Goal: Task Accomplishment & Management: Complete application form

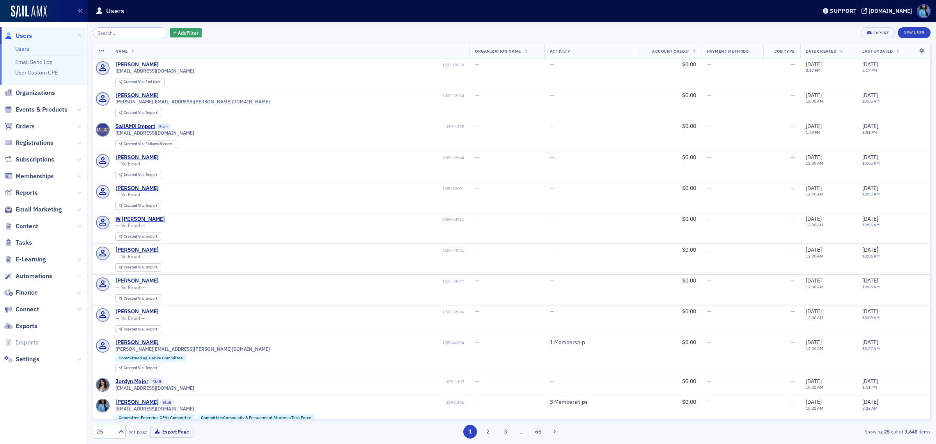
click at [79, 276] on icon at bounding box center [79, 276] width 5 height 5
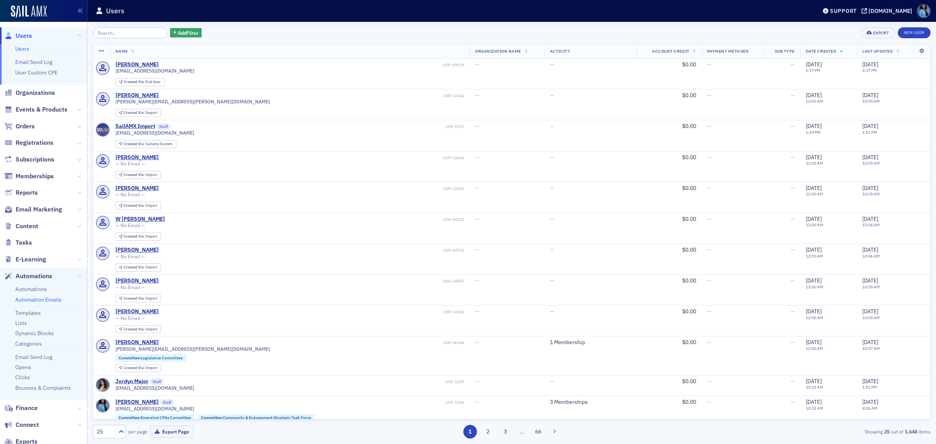
click at [49, 299] on link "Automation Emails" at bounding box center [38, 299] width 46 height 7
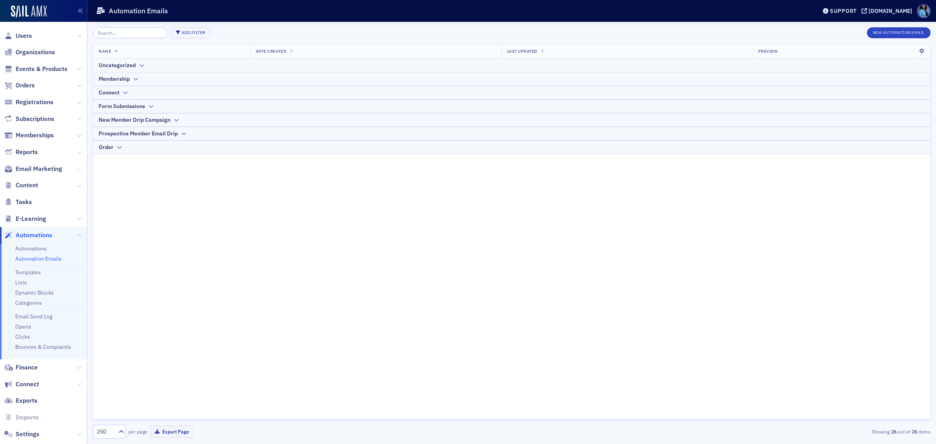
click at [77, 167] on icon at bounding box center [79, 169] width 5 height 5
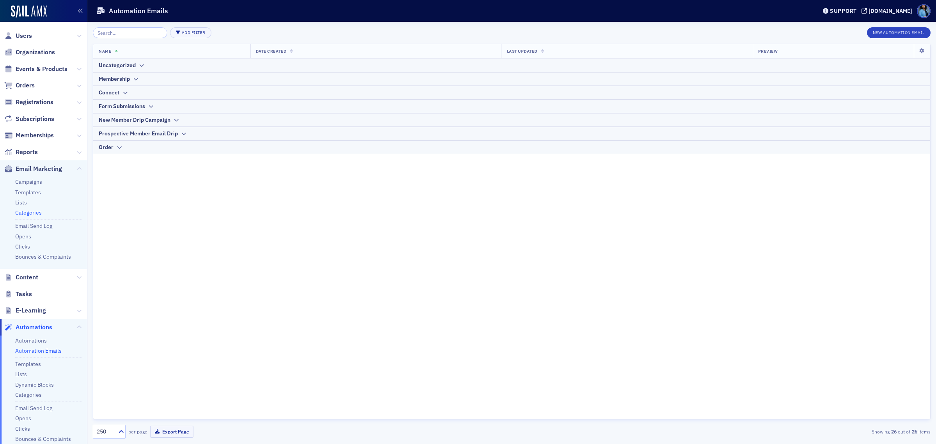
click at [29, 213] on link "Categories" at bounding box center [28, 212] width 27 height 7
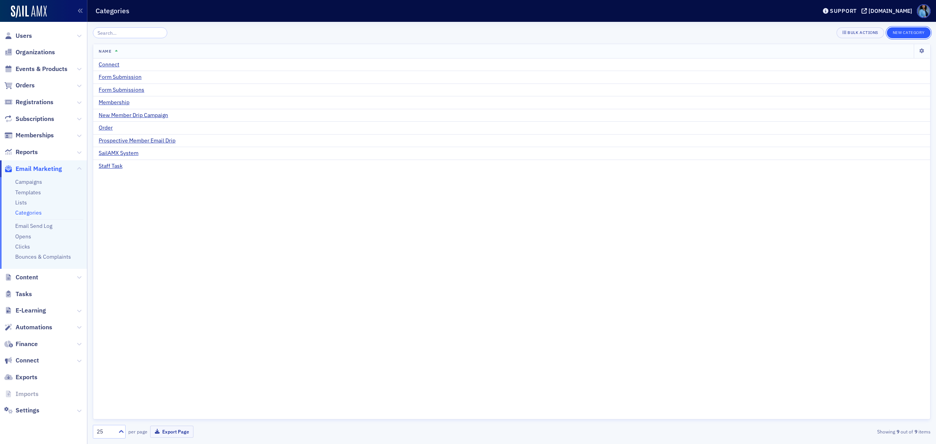
click at [905, 34] on button "New Category" at bounding box center [909, 32] width 44 height 11
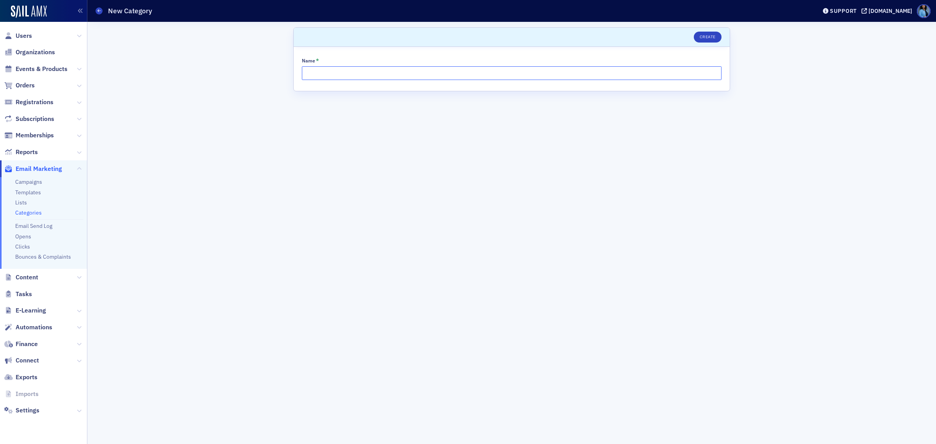
click at [332, 75] on input "Name *" at bounding box center [512, 73] width 420 height 14
type input "Terminated Member Win Back Email Drip"
click at [709, 35] on button "Create" at bounding box center [708, 37] width 28 height 11
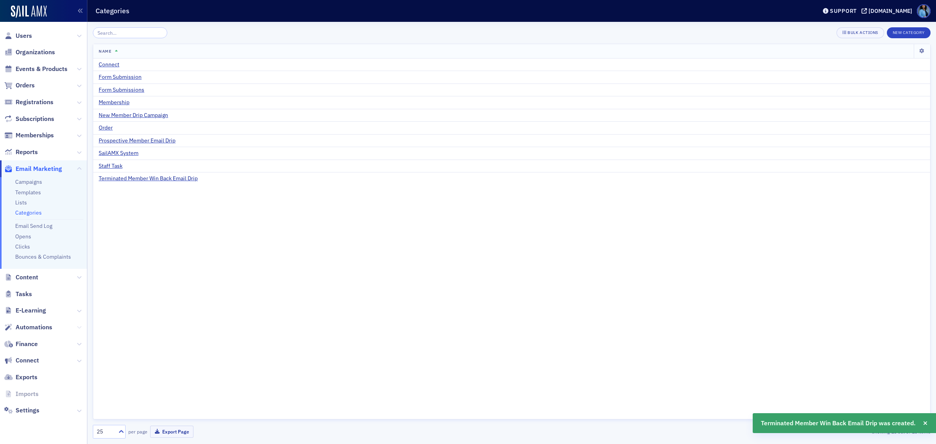
click at [79, 328] on icon at bounding box center [79, 327] width 5 height 5
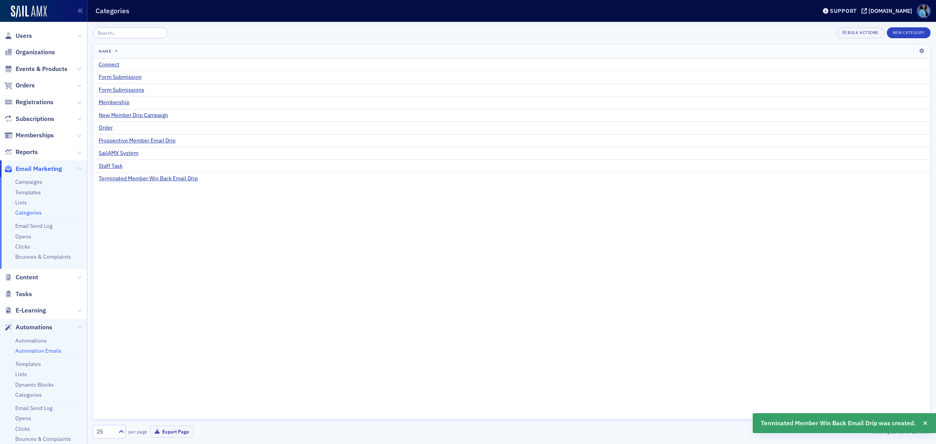
click at [53, 351] on link "Automation Emails" at bounding box center [38, 350] width 46 height 7
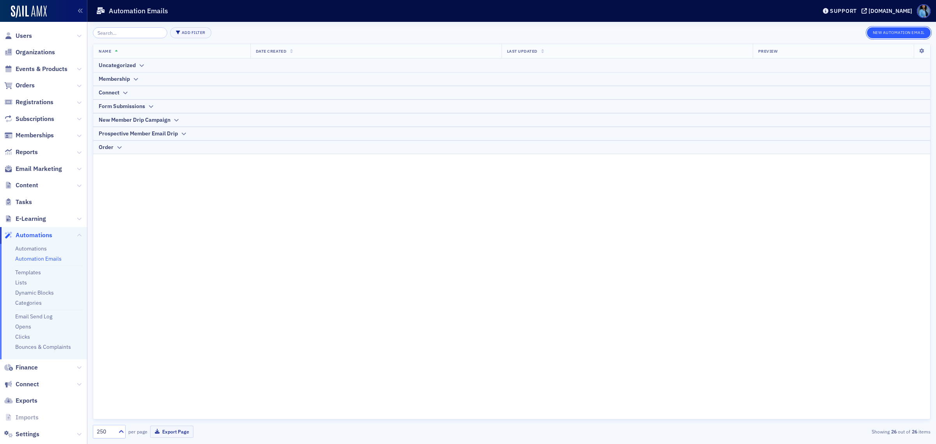
click at [898, 33] on button "New Automation Email" at bounding box center [899, 32] width 64 height 11
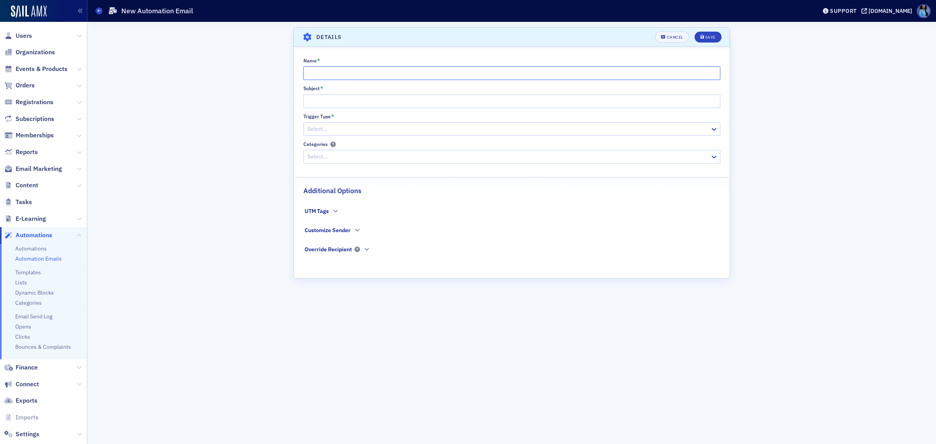
click at [343, 76] on input "Name *" at bounding box center [512, 73] width 417 height 14
paste input "Terminated Win Back Email"
type input "Terminated Win Back Email"
click at [342, 100] on input "Subject *" at bounding box center [512, 101] width 417 height 14
paste input "Reinstate Your ARCPA Membership: Back Dues Waived + 50% Off!"
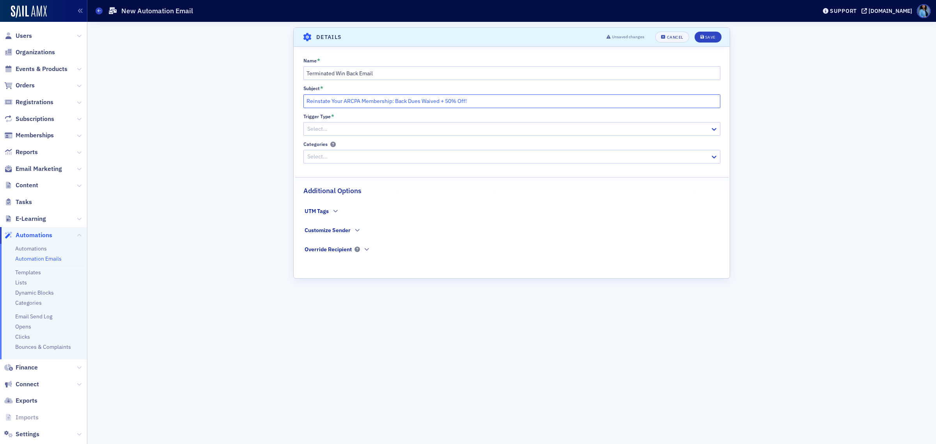
type input "Reinstate Your ARCPA Membership: Back Dues Waived + 50% Off!"
click at [380, 134] on div "Select…" at bounding box center [507, 128] width 406 height 11
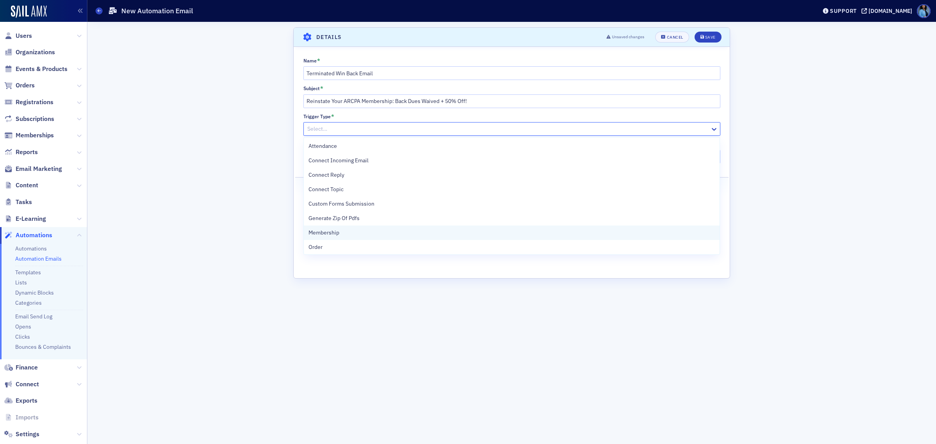
click at [326, 236] on span "Membership" at bounding box center [324, 233] width 31 height 8
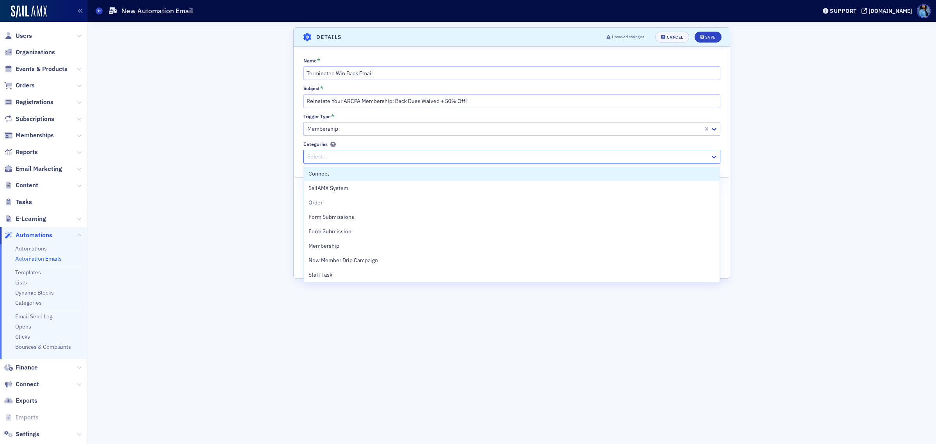
click at [367, 160] on div at bounding box center [508, 157] width 403 height 10
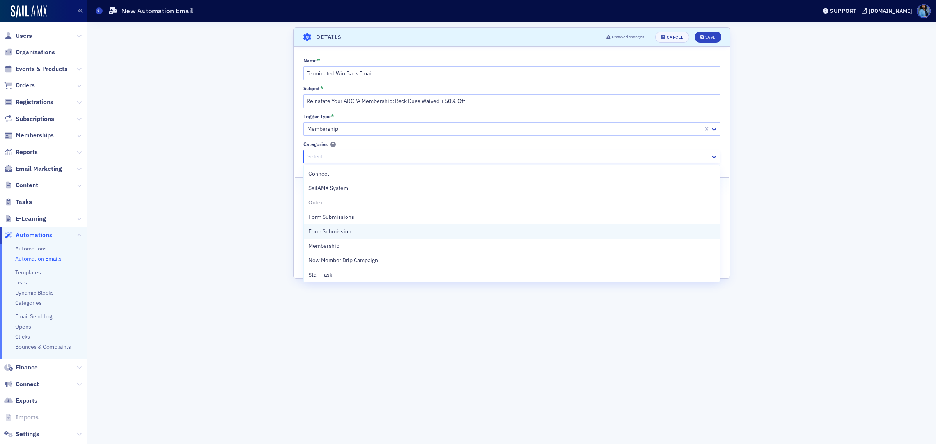
scroll to position [30, 0]
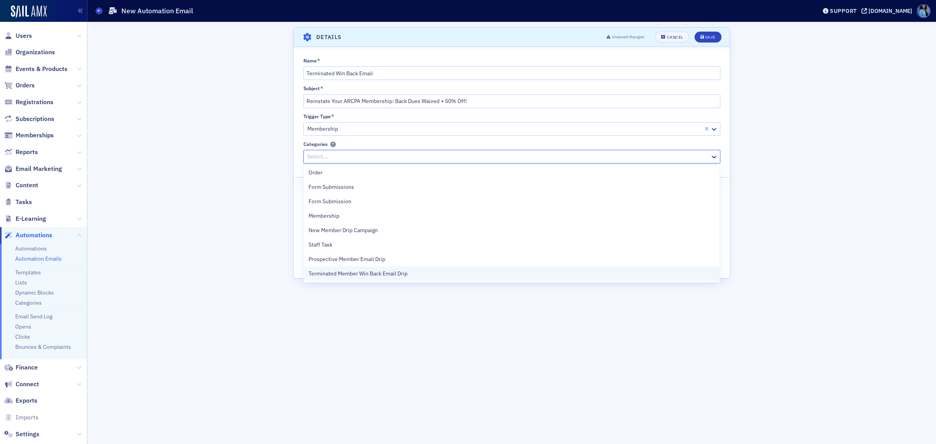
click at [342, 272] on span "Terminated Member Win Back Email Drip" at bounding box center [358, 274] width 99 height 8
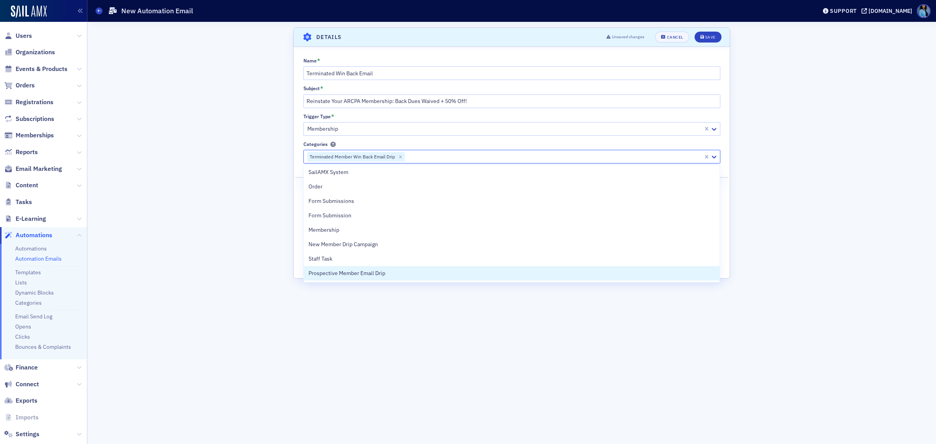
scroll to position [16, 0]
click at [375, 271] on span "Prospective Member Email Drip" at bounding box center [347, 273] width 77 height 8
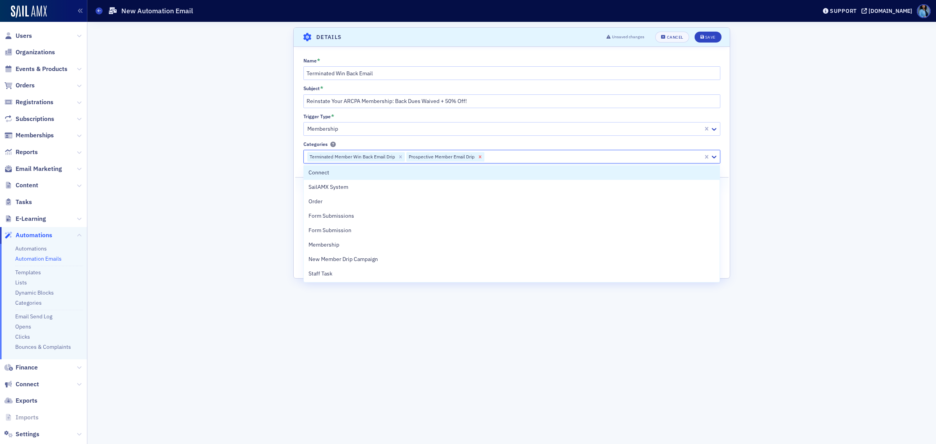
click at [479, 158] on icon "Remove Prospective Member Email Drip" at bounding box center [479, 156] width 5 height 5
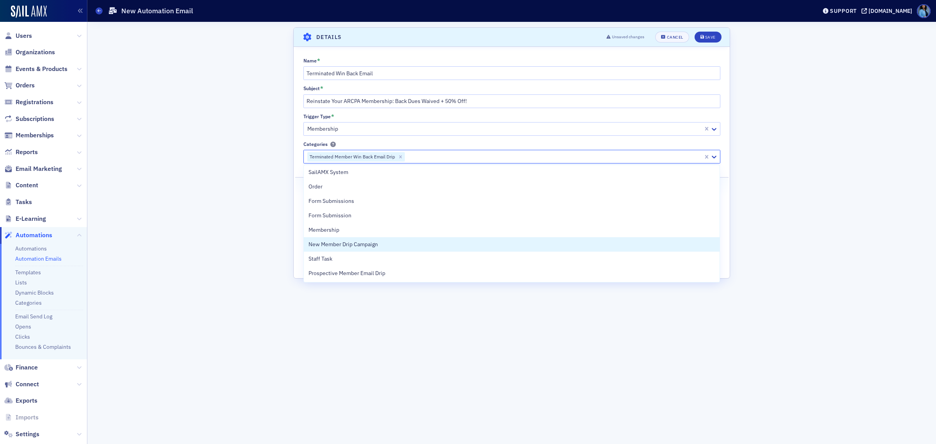
click at [740, 239] on div "Scroll to Details Details Unsaved changes Cancel Save Name * Terminated Win Bac…" at bounding box center [512, 233] width 838 height 422
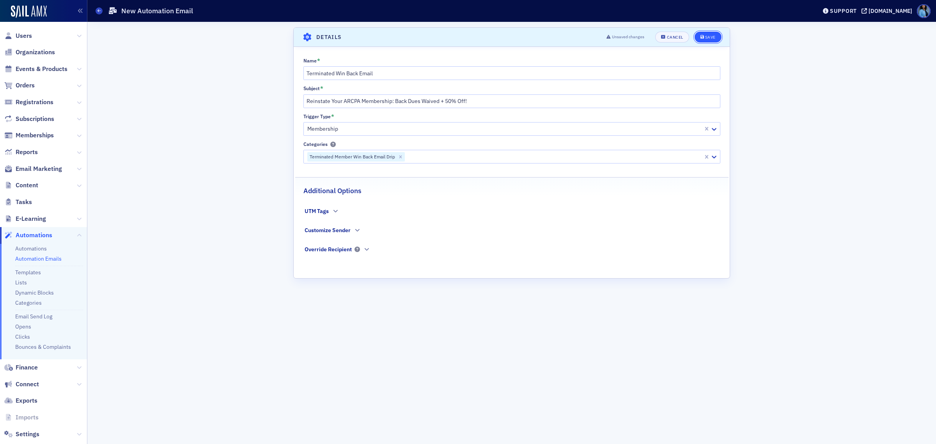
click at [712, 36] on div "Save" at bounding box center [710, 37] width 11 height 4
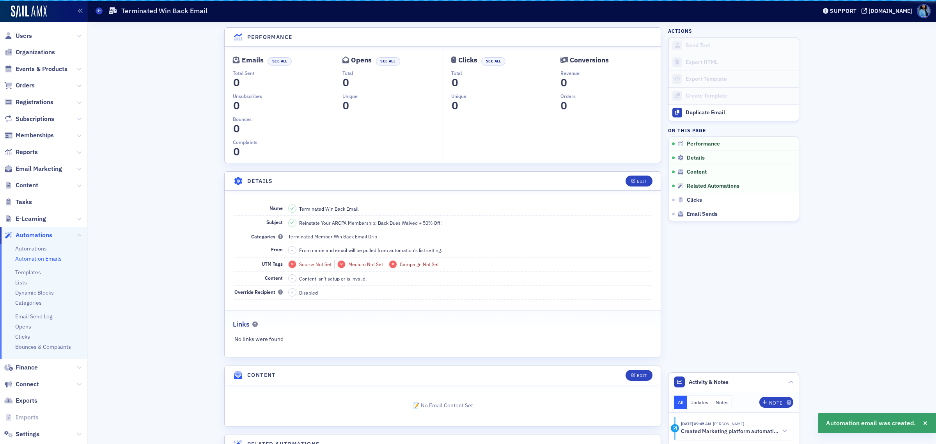
scroll to position [116, 0]
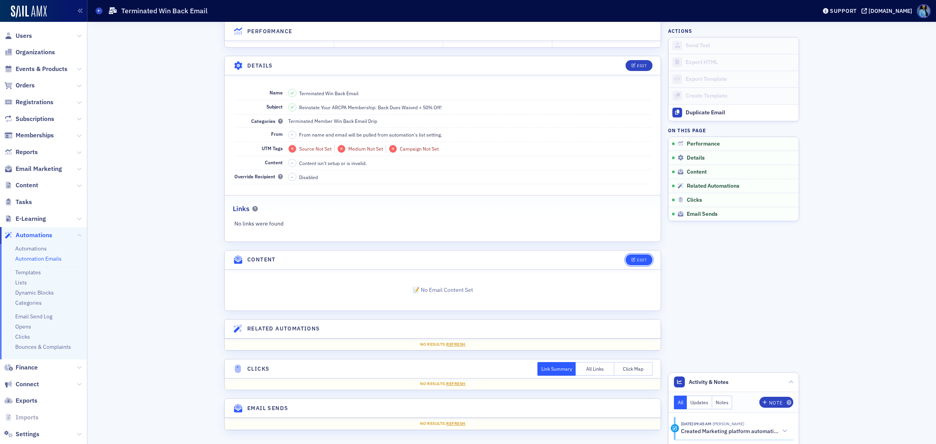
click at [634, 262] on button "Edit" at bounding box center [639, 259] width 27 height 11
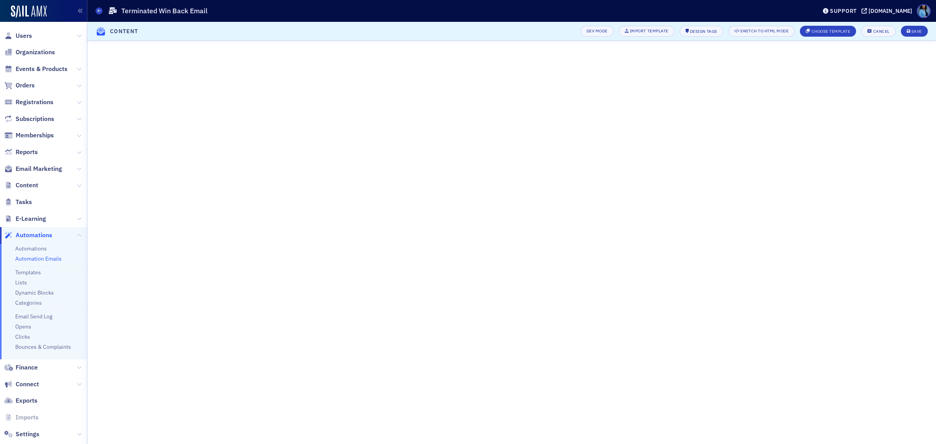
scroll to position [47, 0]
click at [919, 34] on button "Save" at bounding box center [914, 31] width 27 height 11
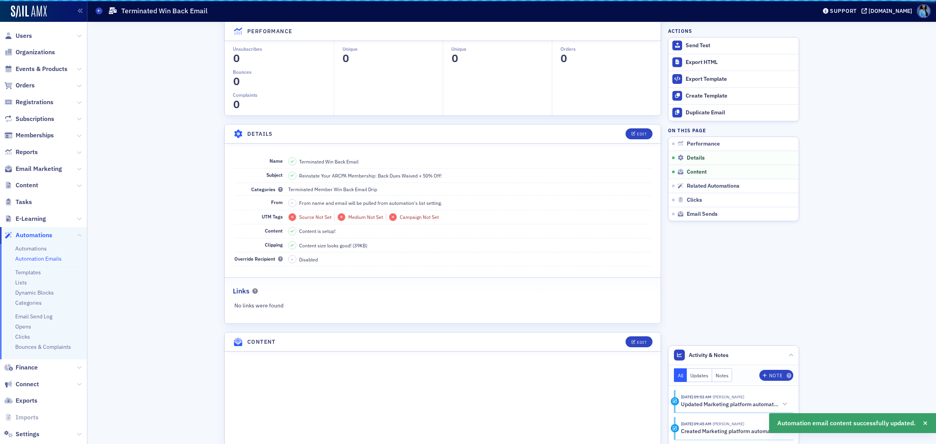
scroll to position [354, 0]
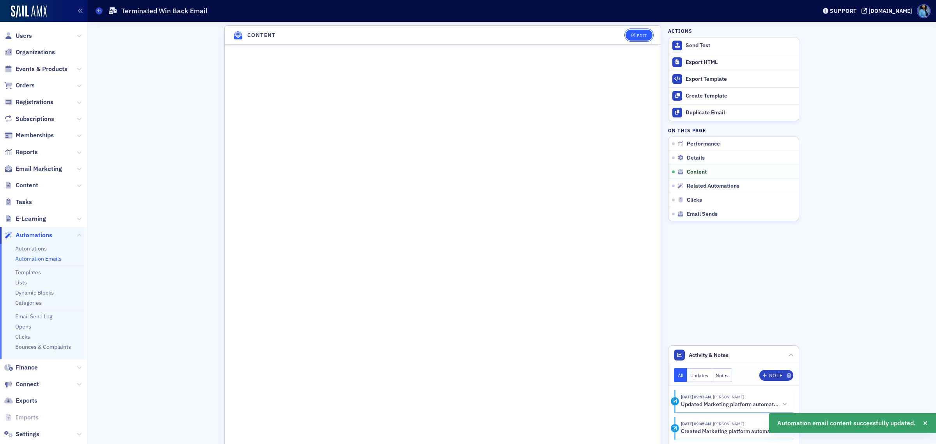
click at [639, 37] on div "Edit" at bounding box center [642, 36] width 10 height 4
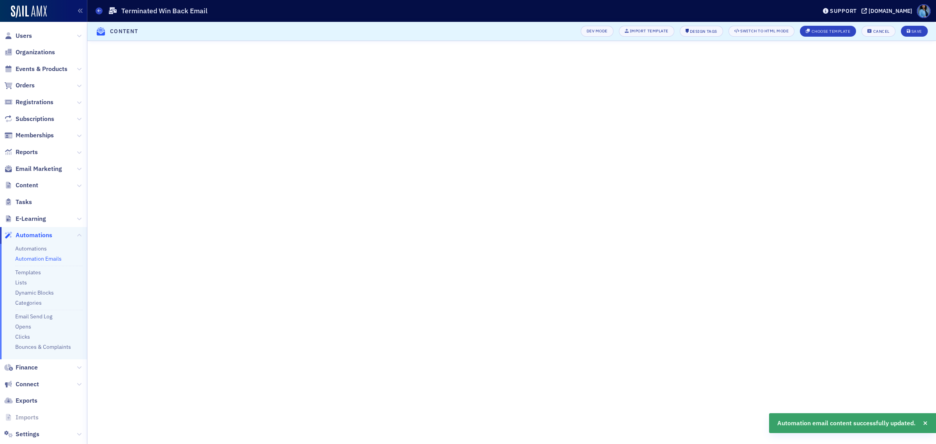
scroll to position [61, 0]
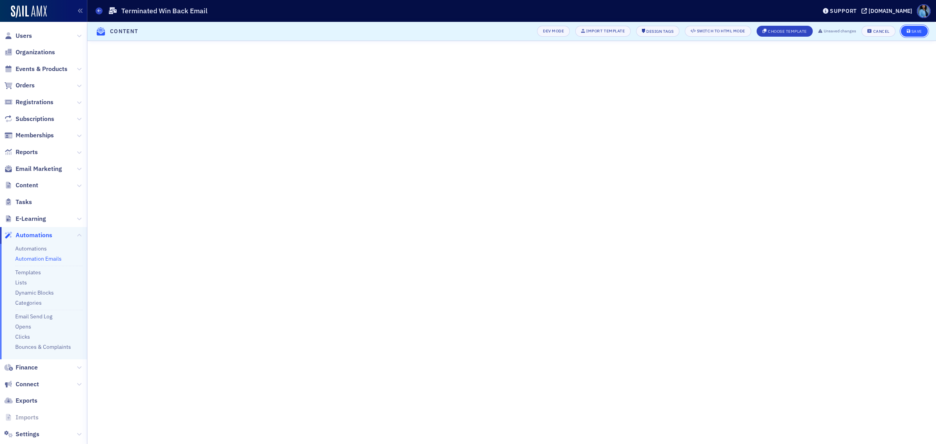
click at [921, 32] on div "Save" at bounding box center [917, 31] width 11 height 4
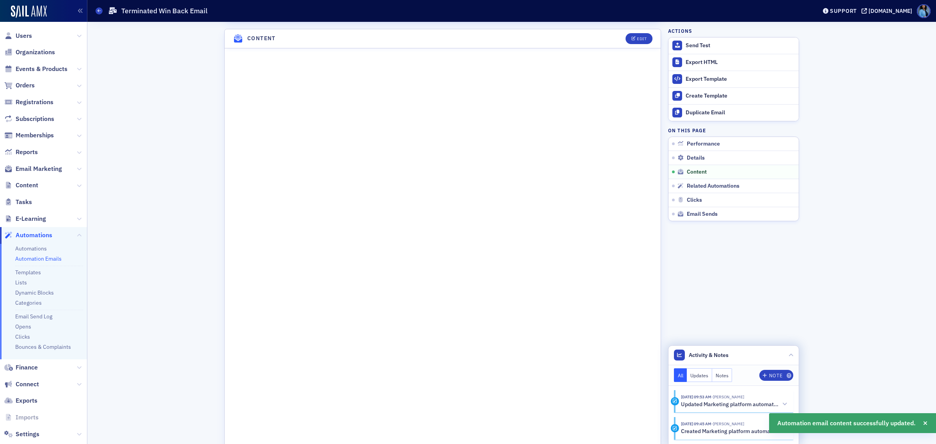
scroll to position [404, 0]
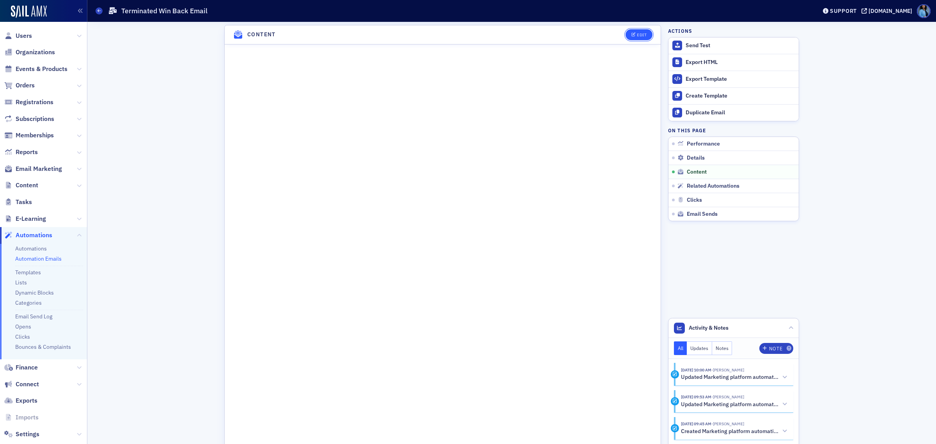
click at [637, 38] on button "Edit" at bounding box center [639, 34] width 27 height 11
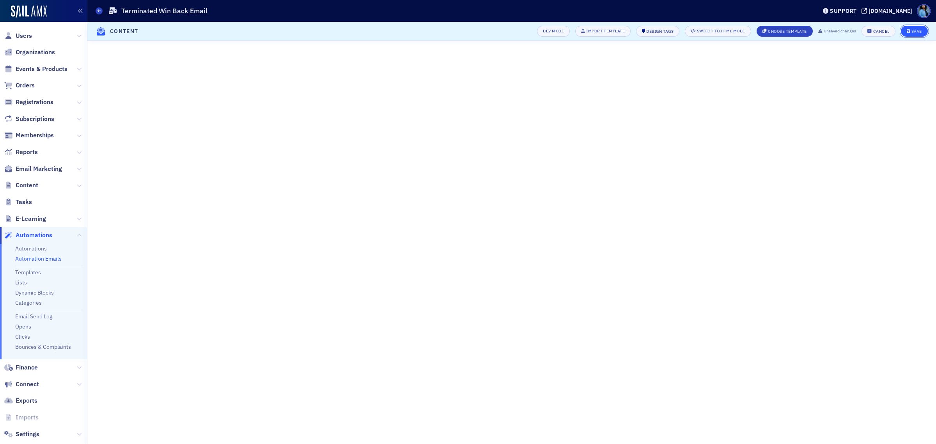
click at [912, 30] on div "Save" at bounding box center [917, 31] width 11 height 4
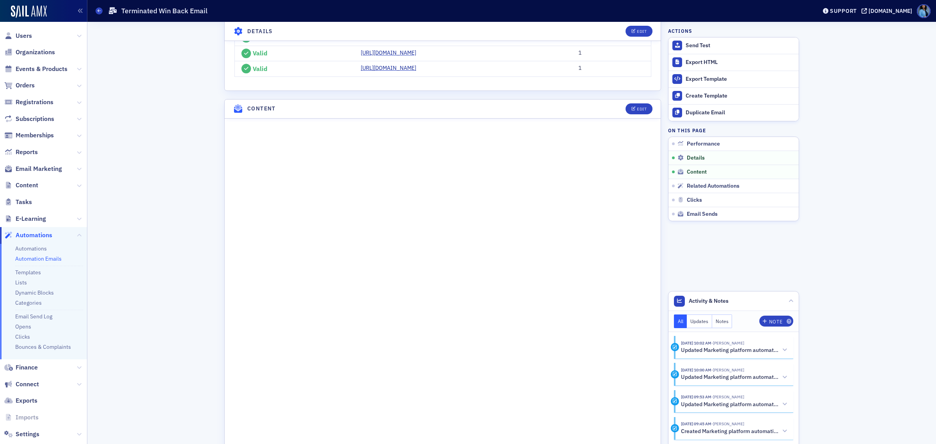
scroll to position [315, 0]
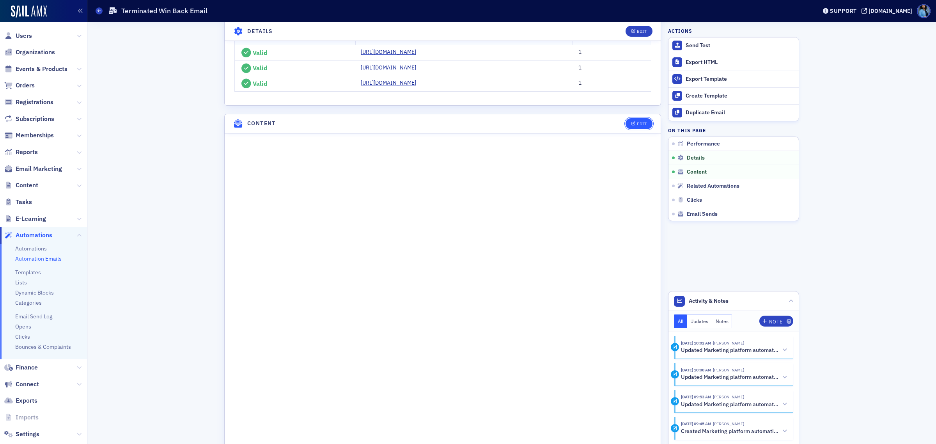
click at [632, 124] on icon "button" at bounding box center [634, 124] width 5 height 4
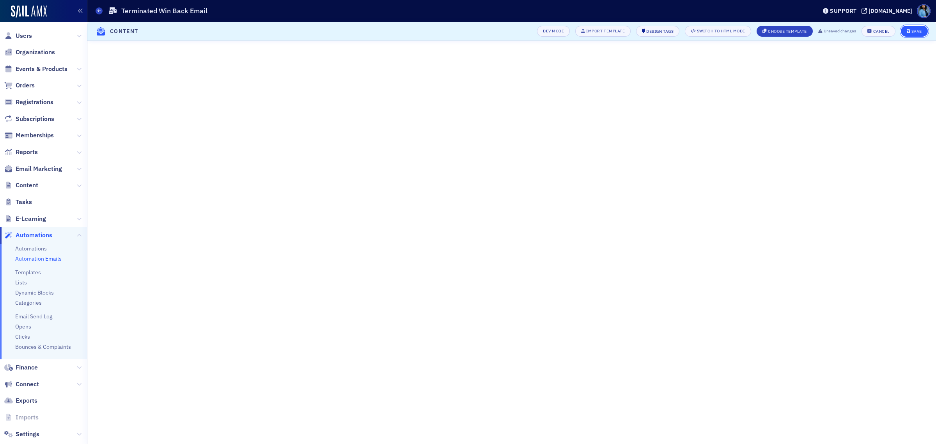
click at [914, 29] on div "Save" at bounding box center [917, 31] width 11 height 4
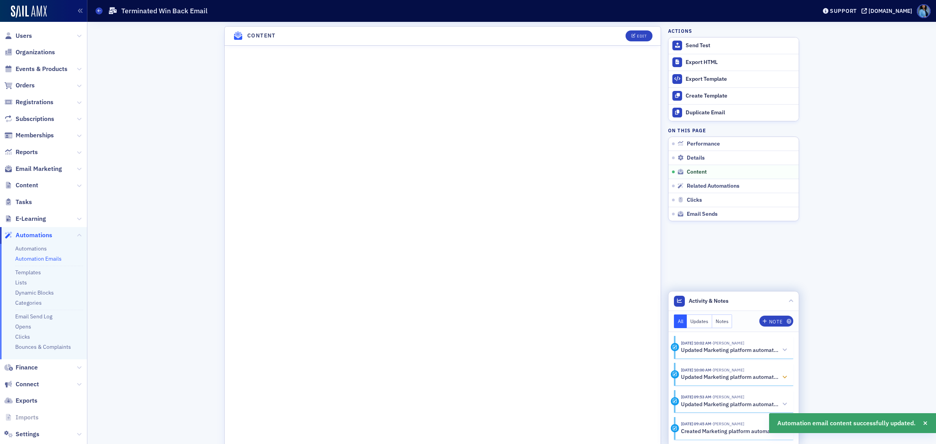
scroll to position [404, 0]
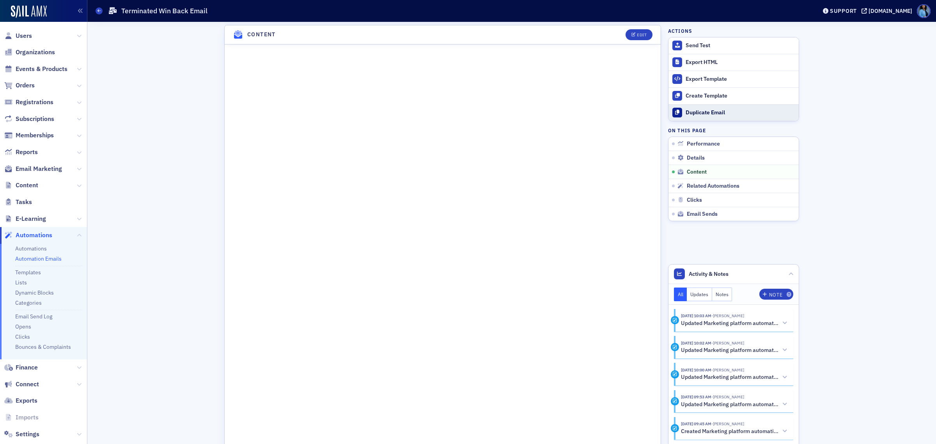
click at [690, 116] on link "Duplicate Email" at bounding box center [734, 112] width 130 height 17
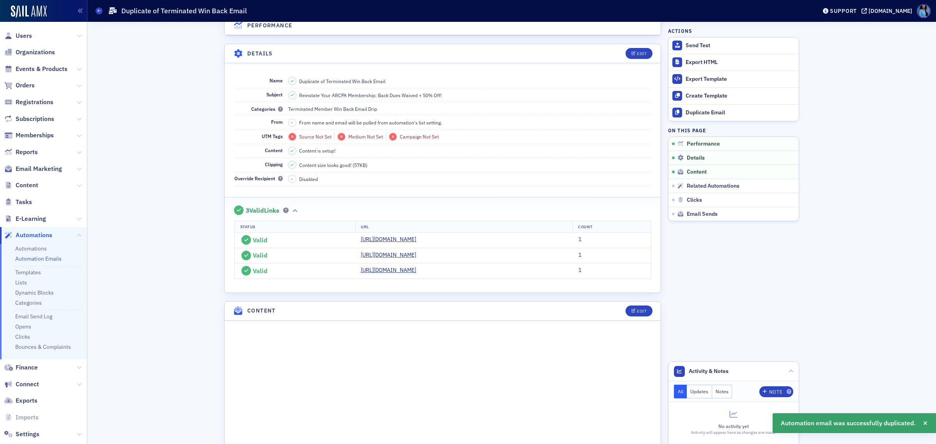
scroll to position [111, 0]
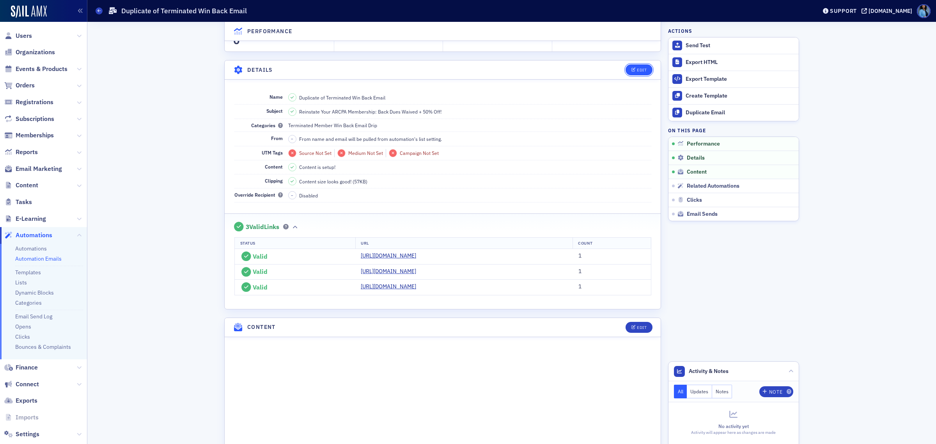
click at [636, 72] on button "Edit" at bounding box center [639, 69] width 27 height 11
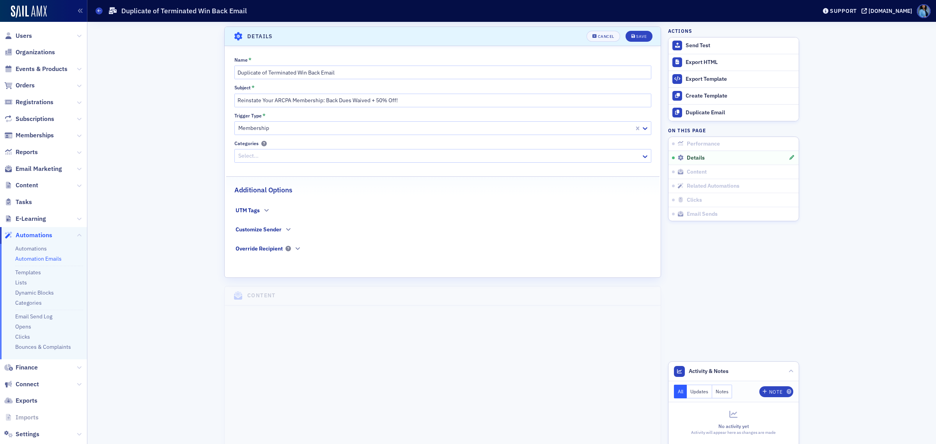
scroll to position [145, 0]
drag, startPoint x: 293, startPoint y: 73, endPoint x: 233, endPoint y: 71, distance: 60.9
click at [234, 71] on input "Duplicate of Terminated Win Back Email" at bounding box center [442, 72] width 417 height 14
type input "Resigned Member Win Back Email"
drag, startPoint x: 421, startPoint y: 101, endPoint x: 232, endPoint y: 100, distance: 189.2
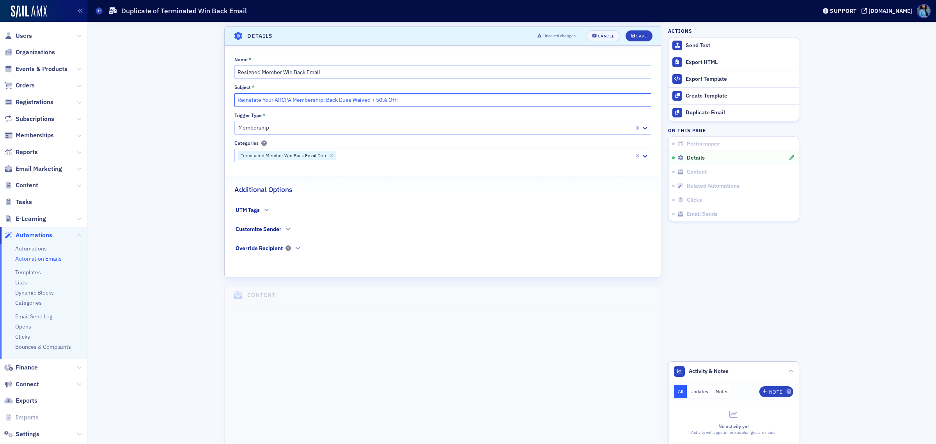
click at [234, 100] on input "Reinstate Your ARCPA Membership: Back Dues Waived + 50% Off!" at bounding box center [442, 100] width 417 height 14
paste input "your ARCPA membership at half the cost"
type input "Reinstate your ARCPA membership at half the cost!"
click at [641, 39] on button "Save" at bounding box center [639, 35] width 27 height 11
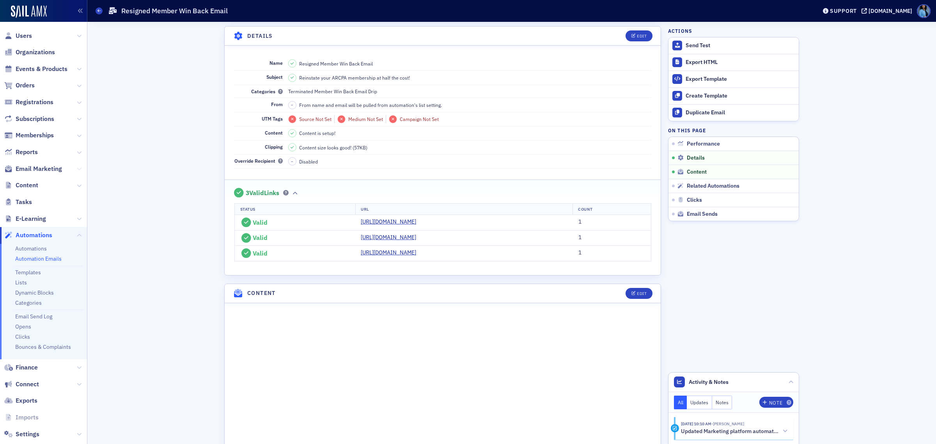
click at [77, 169] on icon at bounding box center [79, 169] width 5 height 5
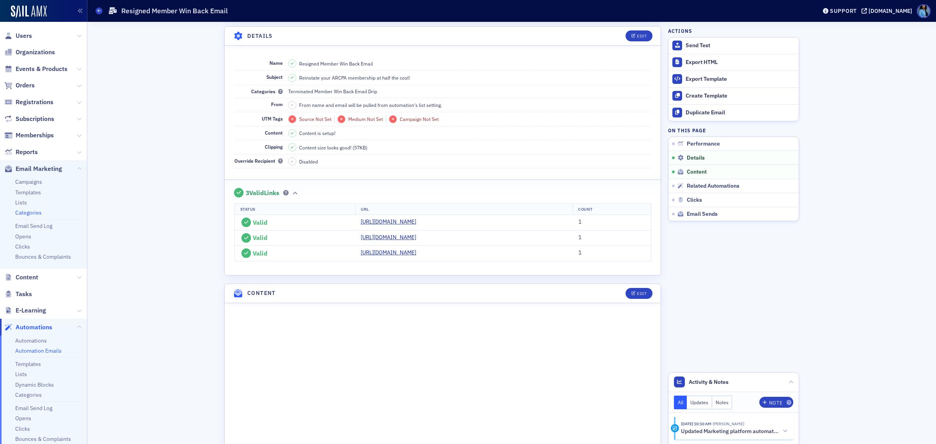
click at [32, 211] on link "Categories" at bounding box center [28, 212] width 27 height 7
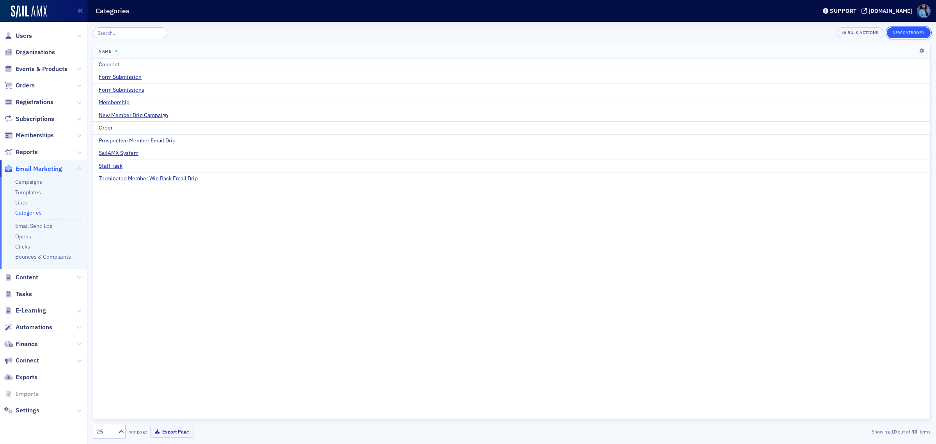
click at [903, 30] on button "New Category" at bounding box center [909, 32] width 44 height 11
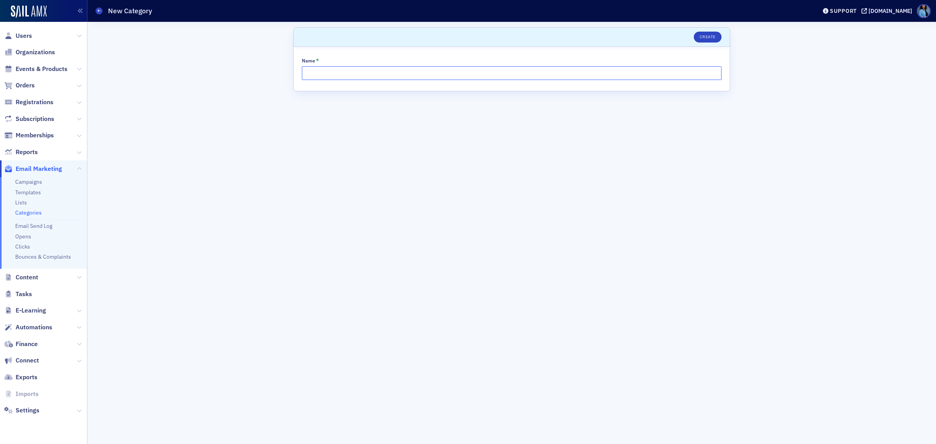
click at [356, 68] on input "Name *" at bounding box center [512, 73] width 420 height 14
paste input "Resigned Member Win Back Email Drip"
type input "Resigned Member Win Back Email Drip"
click at [708, 37] on button "Create" at bounding box center [708, 37] width 28 height 11
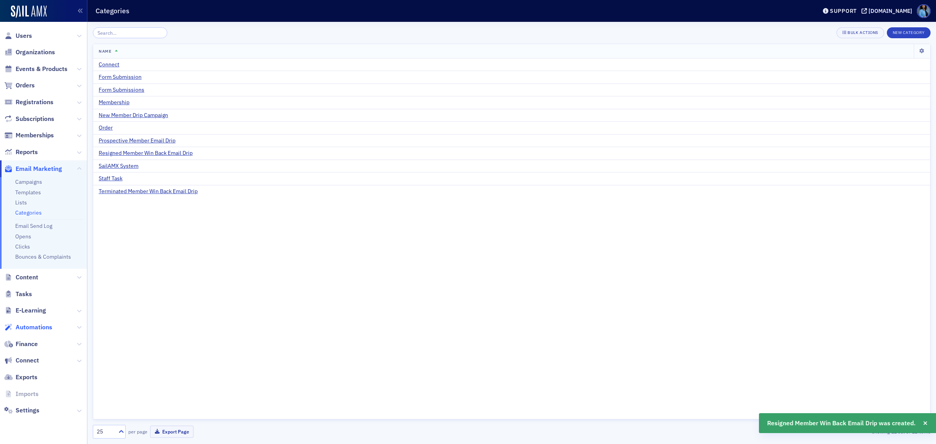
click at [41, 329] on span "Automations" at bounding box center [34, 327] width 37 height 9
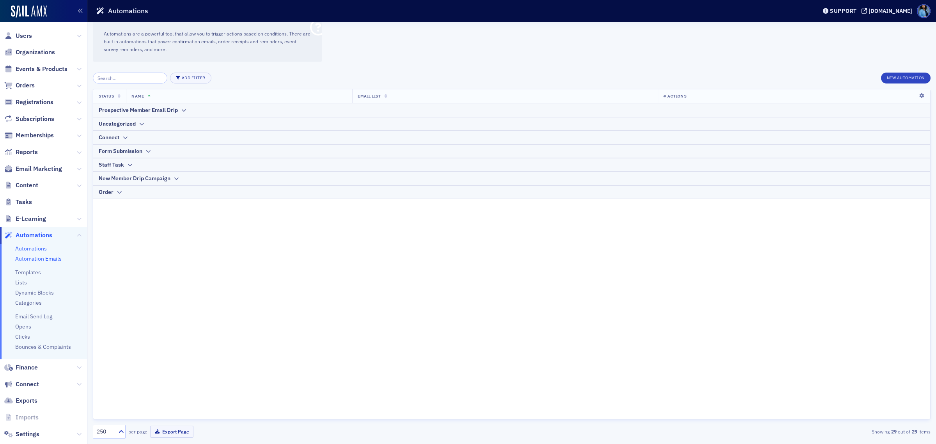
click at [55, 261] on link "Automation Emails" at bounding box center [38, 258] width 46 height 7
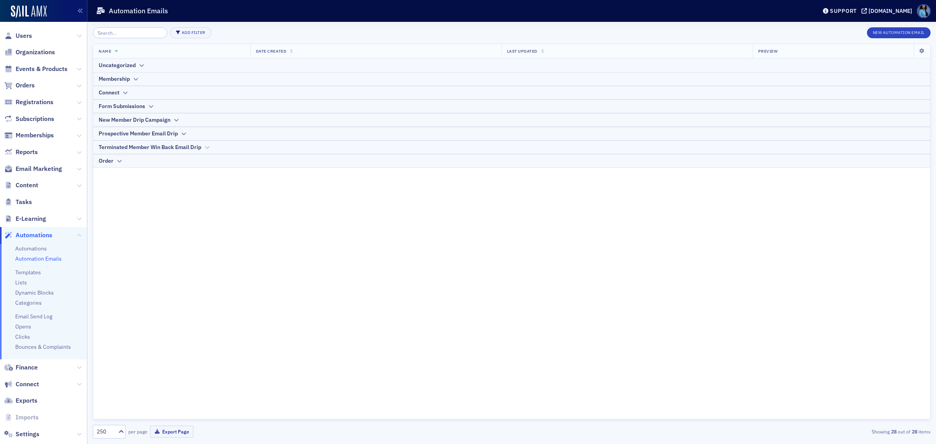
click at [207, 148] on icon at bounding box center [207, 147] width 6 height 5
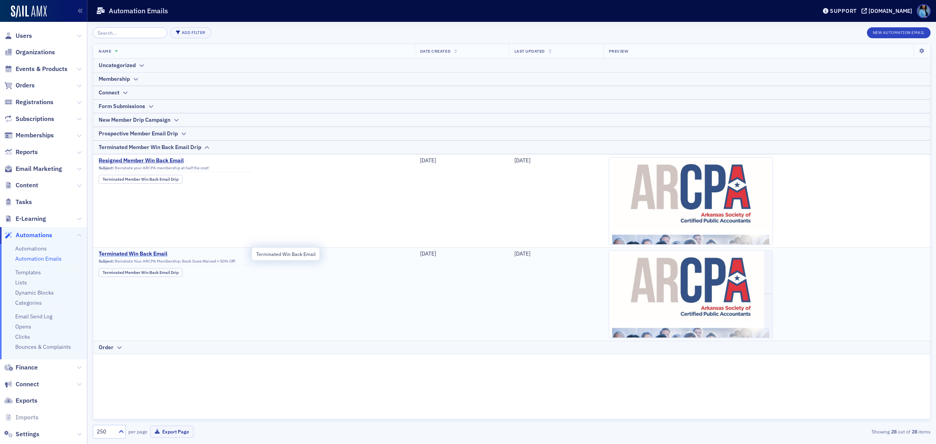
click at [157, 256] on span "Terminated Win Back Email" at bounding box center [175, 253] width 153 height 7
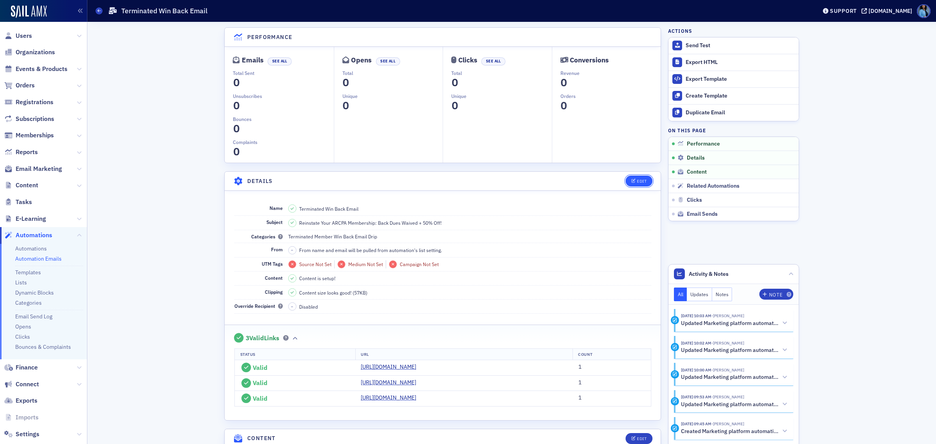
click at [637, 181] on div "Edit" at bounding box center [642, 181] width 10 height 4
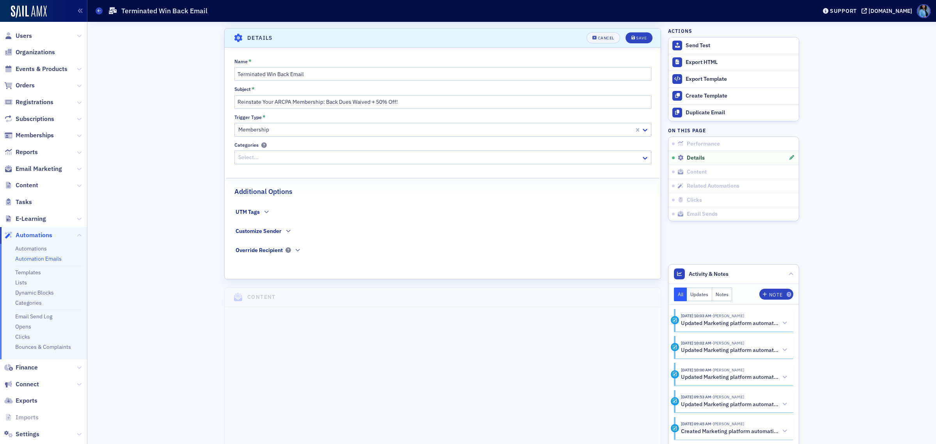
scroll to position [145, 0]
click at [264, 71] on input "Terminated Win Back Email" at bounding box center [442, 72] width 417 height 14
type input "Terminated Member Win Back Email"
click at [642, 39] on button "Save" at bounding box center [639, 35] width 27 height 11
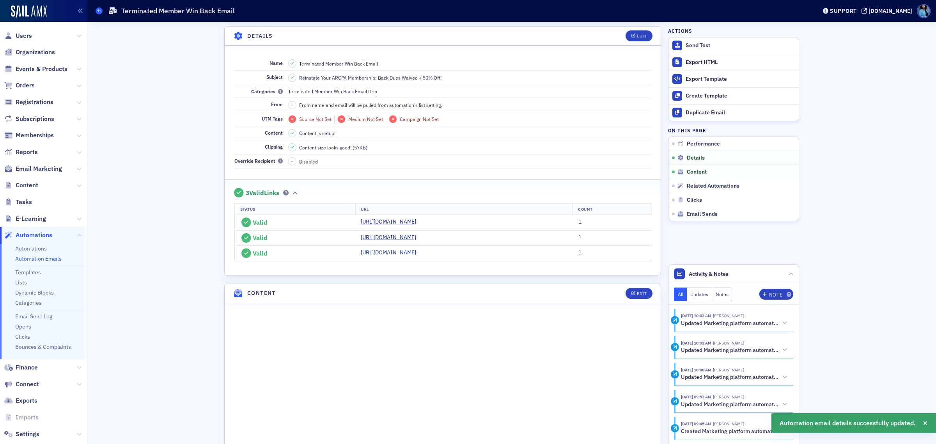
click at [100, 11] on icon at bounding box center [99, 11] width 3 height 4
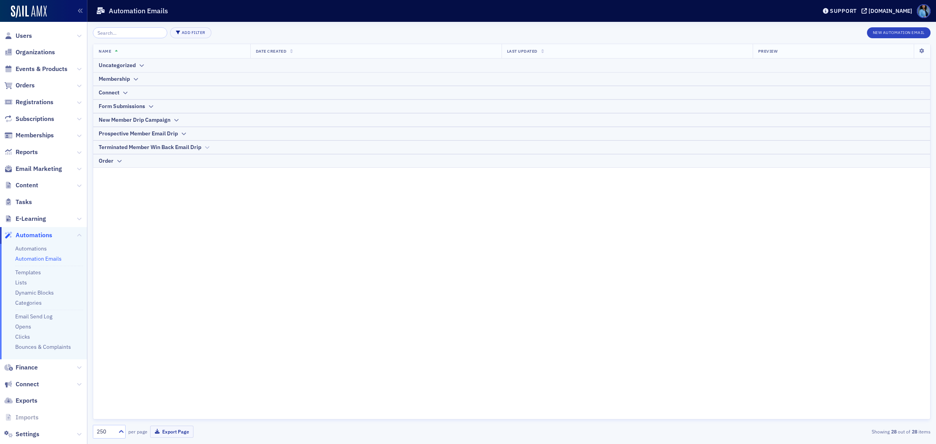
click at [201, 147] on div "Terminated Member Win Back Email Drip" at bounding box center [150, 147] width 103 height 8
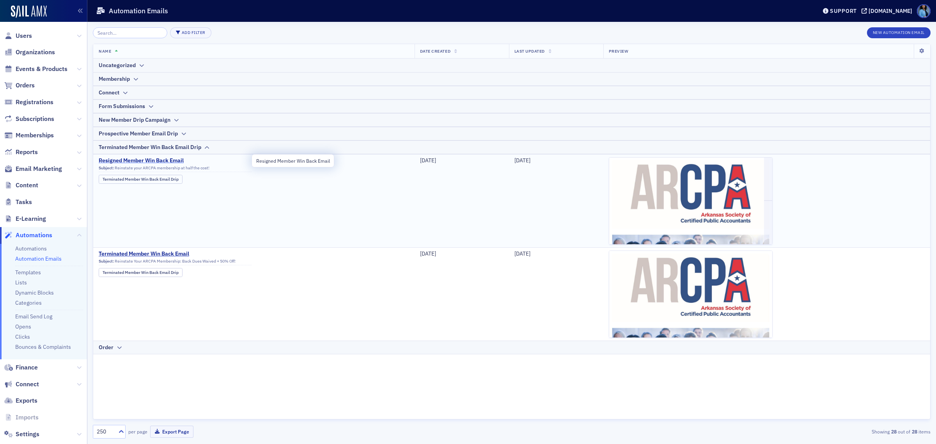
click at [170, 161] on span "Resigned Member Win Back Email" at bounding box center [175, 160] width 153 height 7
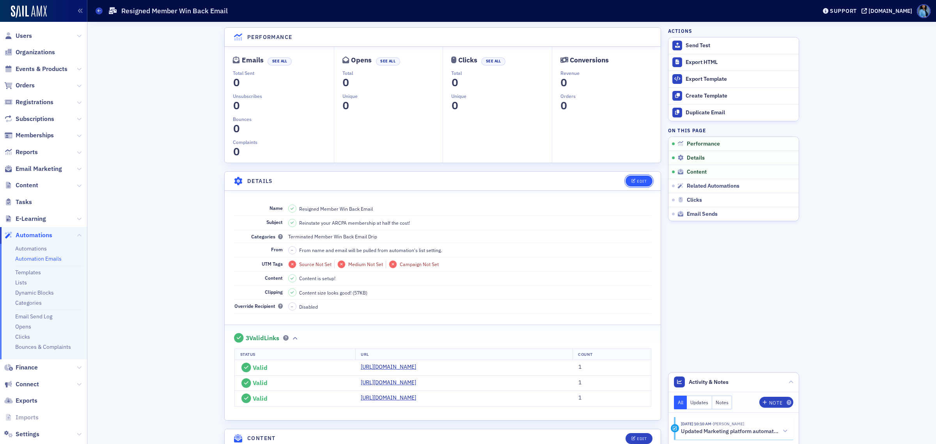
click at [632, 182] on icon "button" at bounding box center [634, 181] width 5 height 4
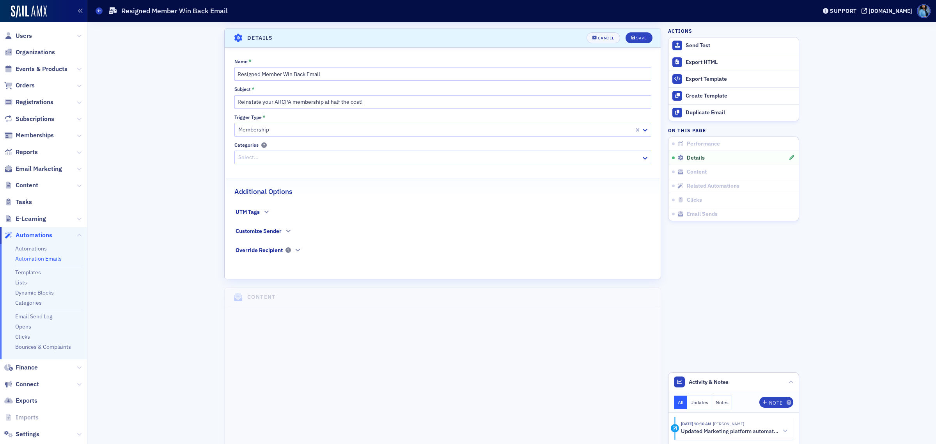
scroll to position [145, 0]
click at [329, 153] on icon "Remove Terminated Member Win Back Email Drip" at bounding box center [331, 155] width 5 height 5
click at [641, 157] on icon at bounding box center [645, 156] width 8 height 8
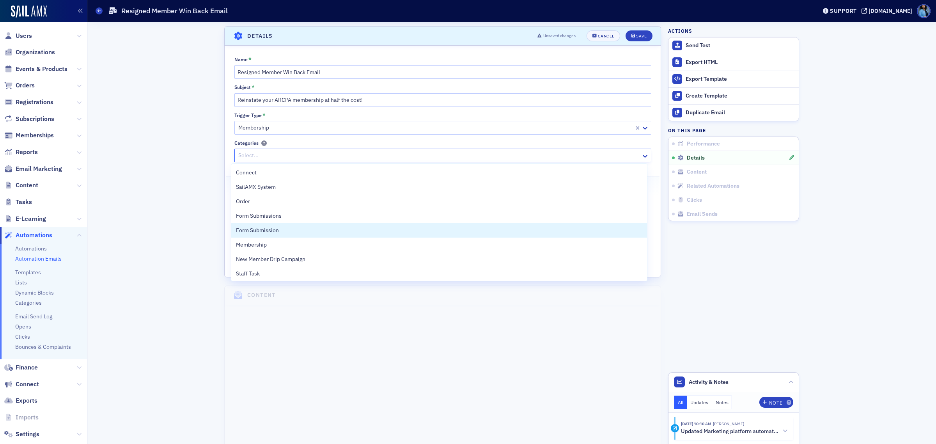
scroll to position [45, 0]
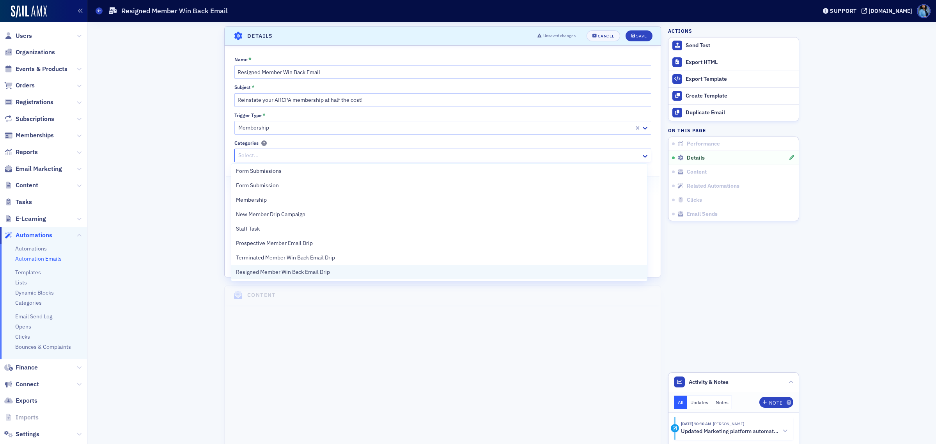
click at [289, 271] on span "Resigned Member Win Back Email Drip" at bounding box center [283, 272] width 94 height 8
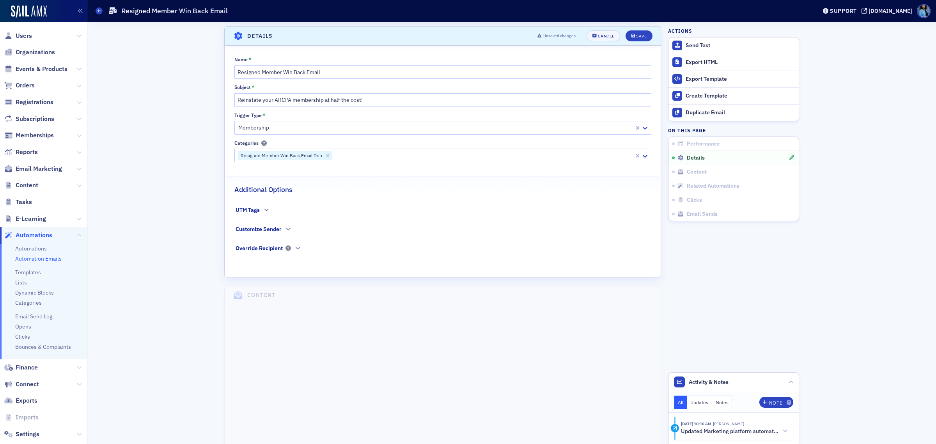
click at [160, 225] on div "Performance Emails See All Total Sent 0 1 2 3 4 5 6 7 8 9 0 Unsubscribes 0 1 2 …" at bounding box center [512, 392] width 838 height 1030
click at [637, 34] on div "Save" at bounding box center [641, 36] width 11 height 4
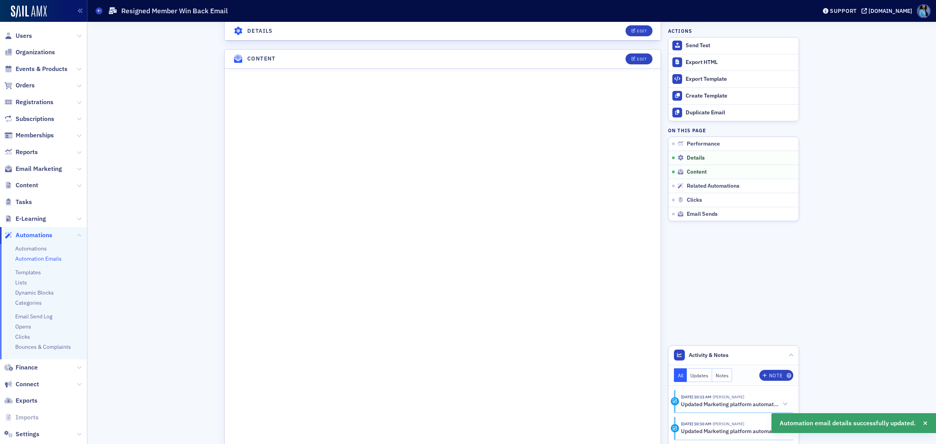
scroll to position [389, 0]
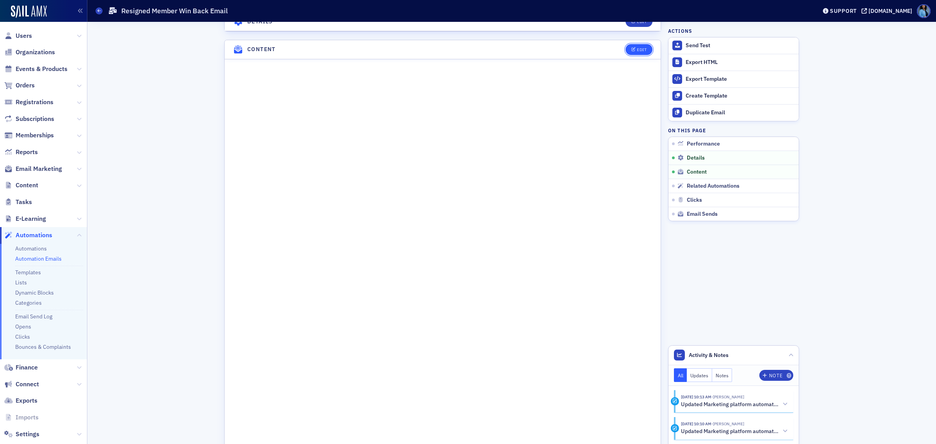
click at [627, 51] on button "Edit" at bounding box center [639, 49] width 27 height 11
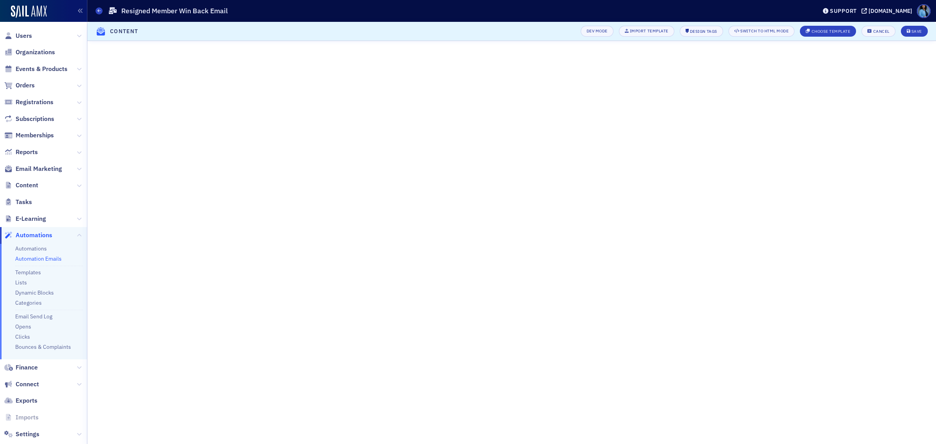
scroll to position [111, 0]
click at [915, 32] on div "Save" at bounding box center [917, 31] width 11 height 4
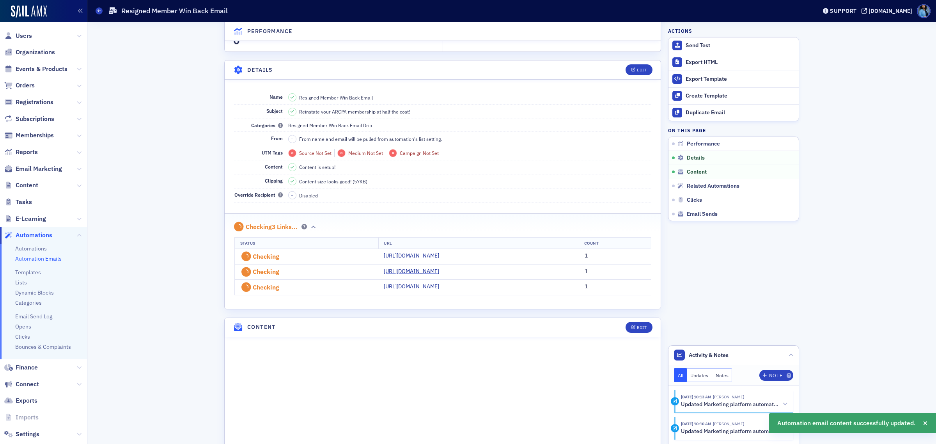
scroll to position [404, 0]
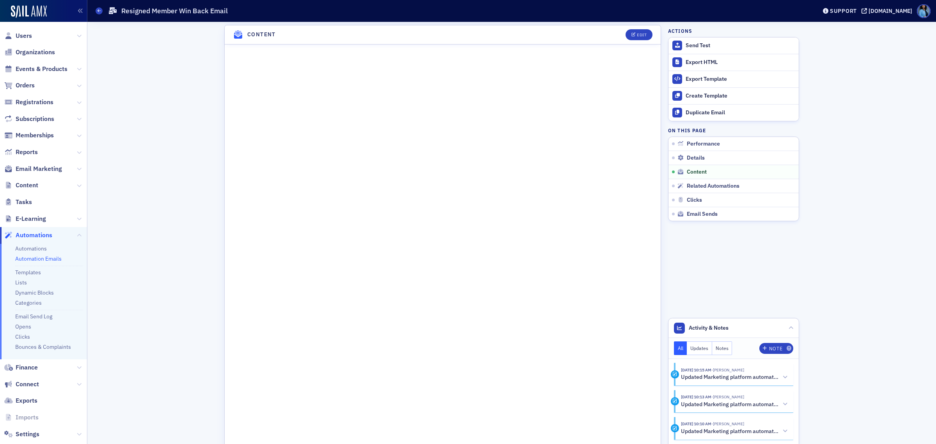
drag, startPoint x: 40, startPoint y: 256, endPoint x: 82, endPoint y: 264, distance: 42.9
click at [40, 256] on link "Automation Emails" at bounding box center [38, 258] width 46 height 7
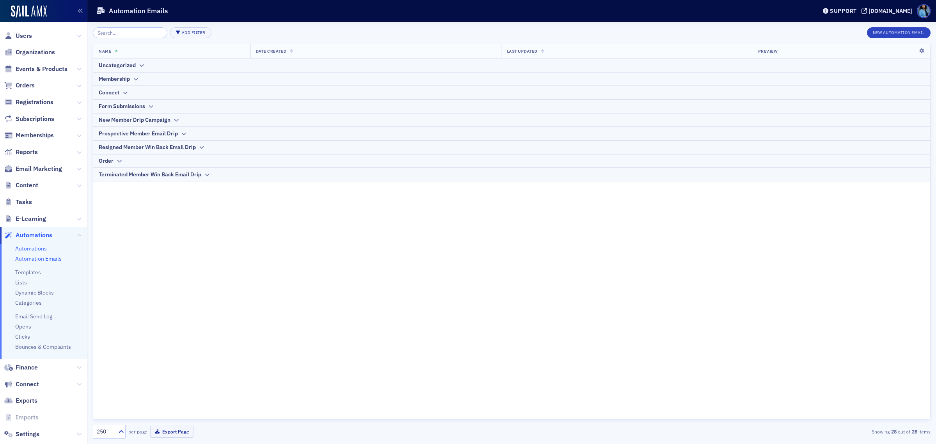
click at [43, 248] on link "Automations" at bounding box center [31, 248] width 32 height 7
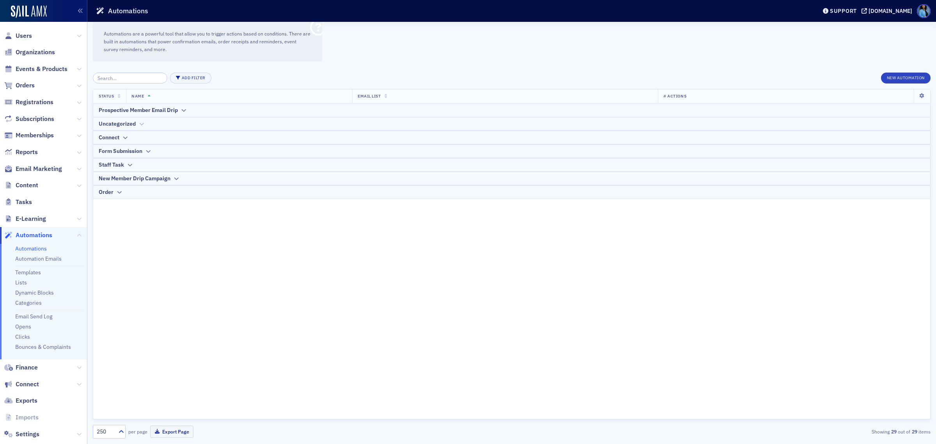
click at [137, 124] on div "Uncategorized" at bounding box center [512, 124] width 826 height 8
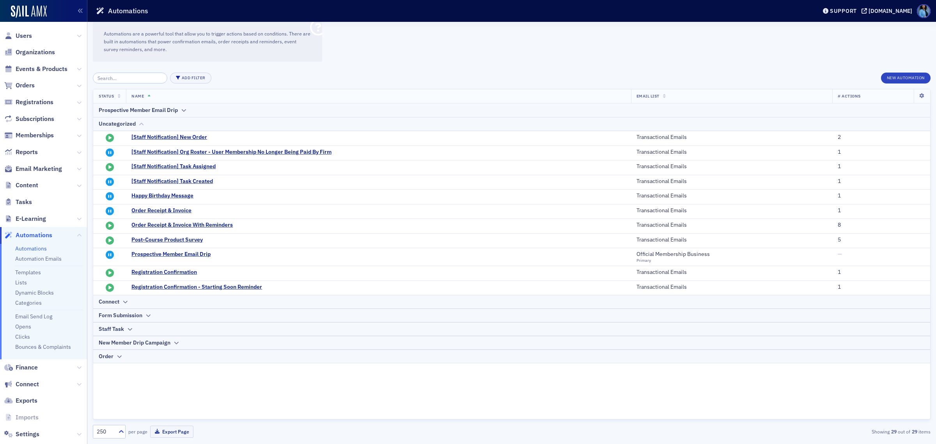
click at [137, 124] on div "Uncategorized" at bounding box center [512, 124] width 826 height 8
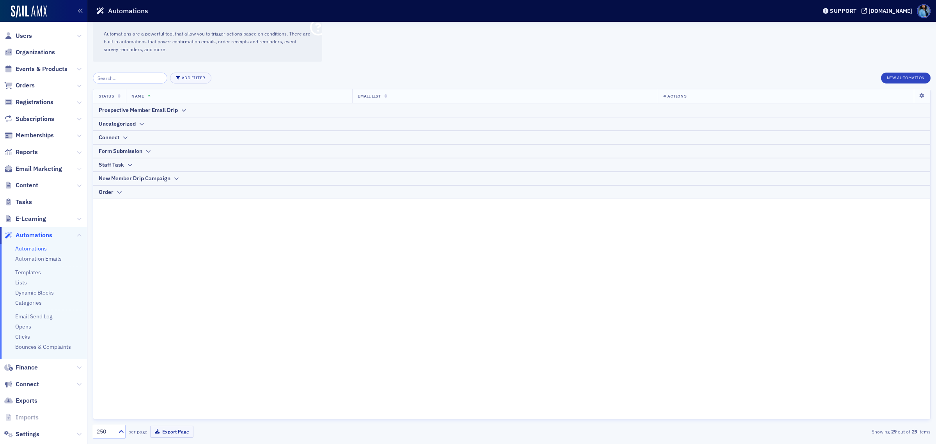
click at [77, 169] on icon at bounding box center [79, 169] width 5 height 5
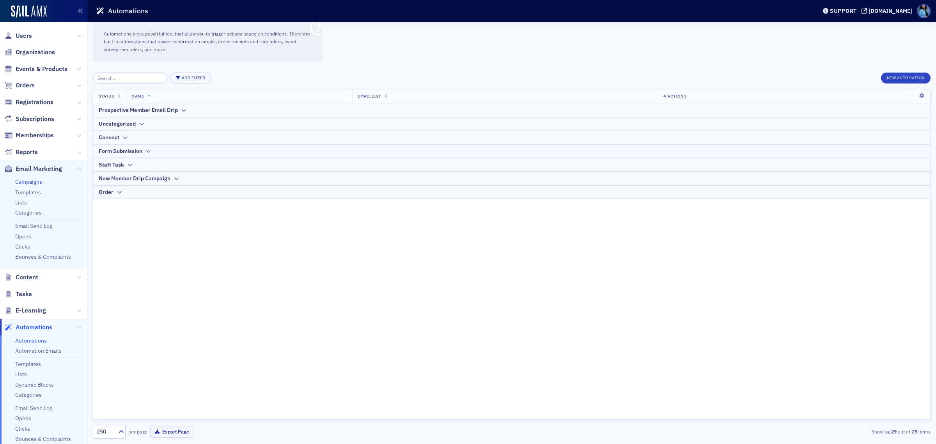
click at [33, 182] on link "Campaigns" at bounding box center [28, 181] width 27 height 7
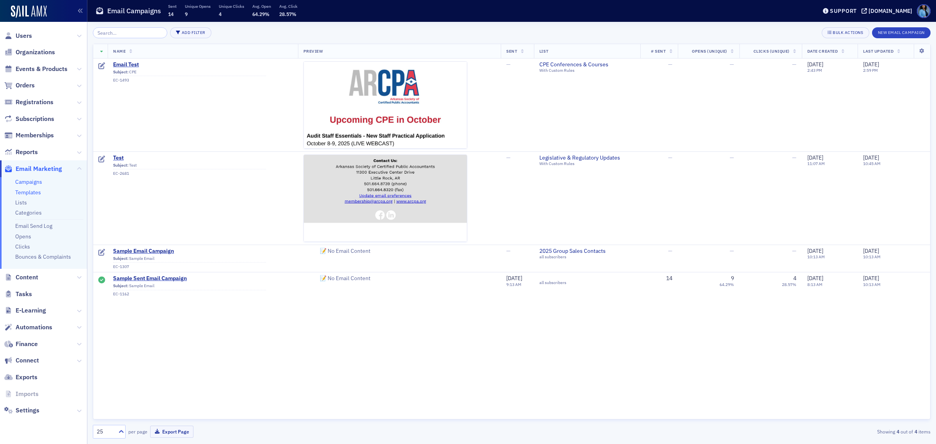
click at [28, 193] on link "Templates" at bounding box center [28, 192] width 26 height 7
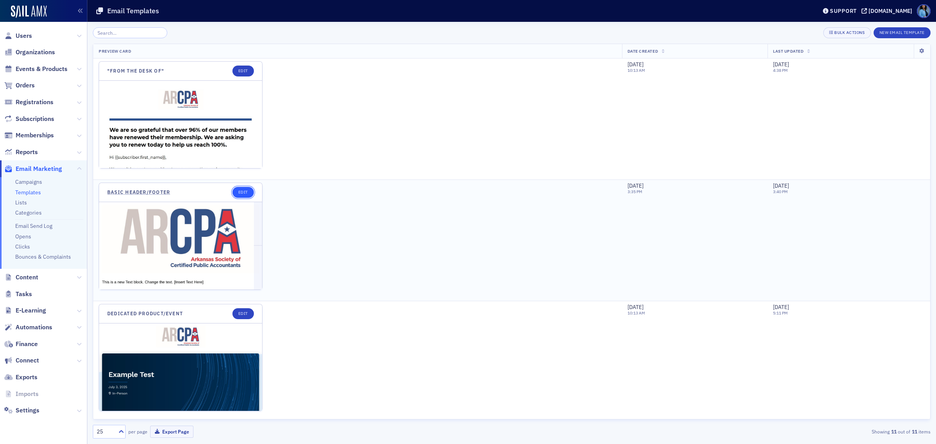
click at [239, 192] on link "Edit" at bounding box center [243, 192] width 21 height 11
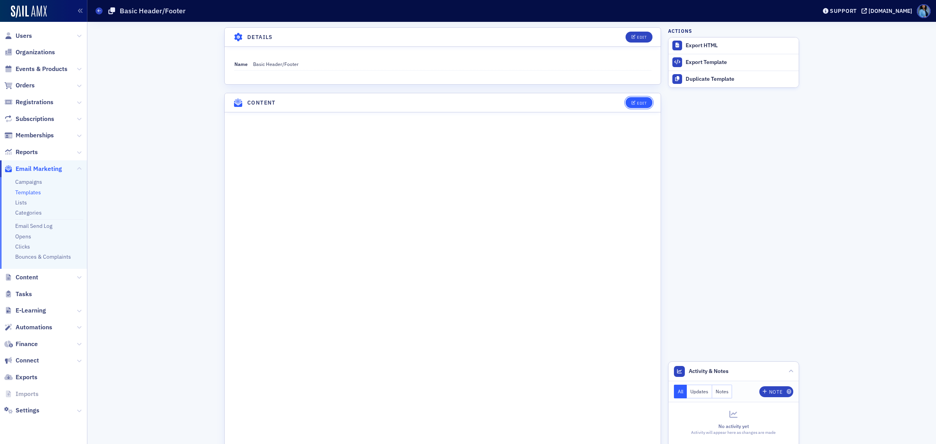
click at [637, 108] on button "Edit" at bounding box center [639, 102] width 27 height 11
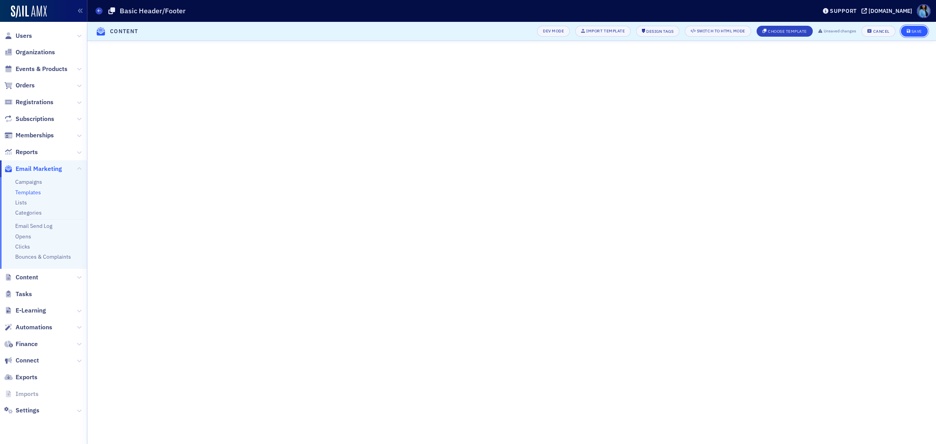
click at [915, 30] on div "Save" at bounding box center [917, 31] width 11 height 4
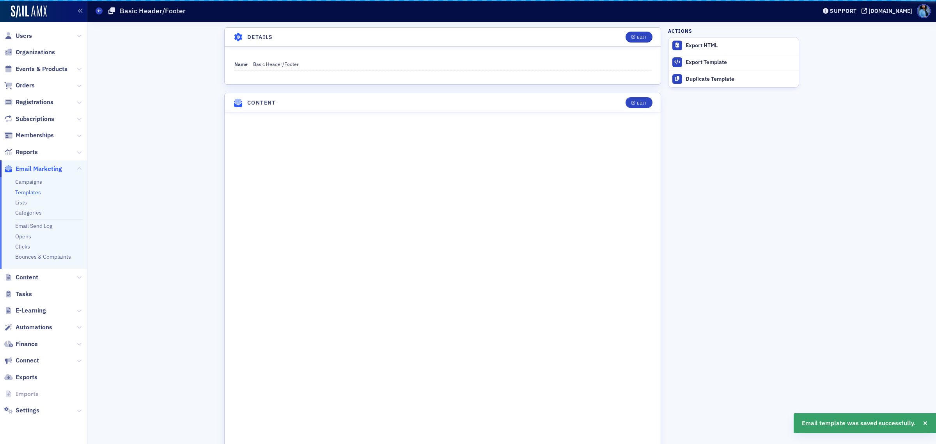
scroll to position [67, 0]
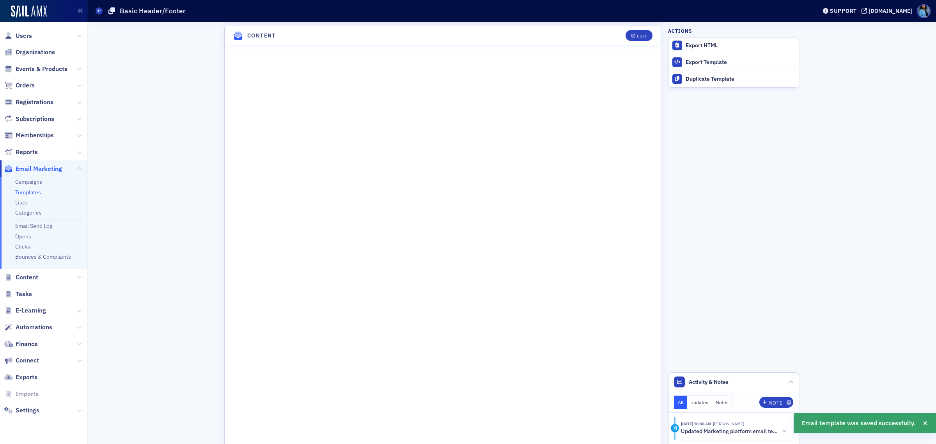
drag, startPoint x: 97, startPoint y: 10, endPoint x: 105, endPoint y: 32, distance: 23.6
click at [98, 10] on icon at bounding box center [99, 11] width 3 height 4
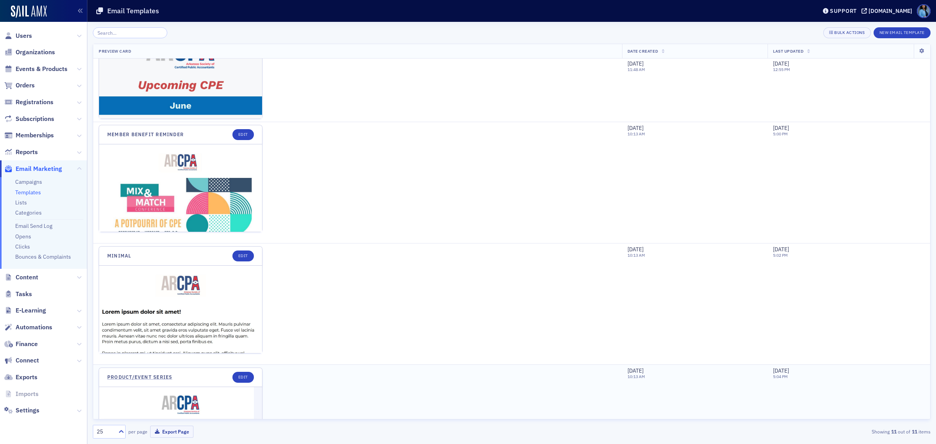
scroll to position [537, 0]
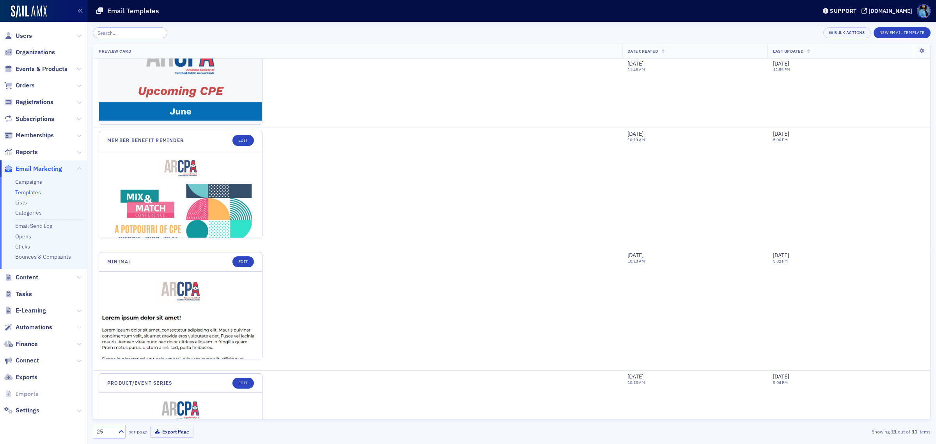
click at [79, 327] on icon at bounding box center [79, 327] width 5 height 5
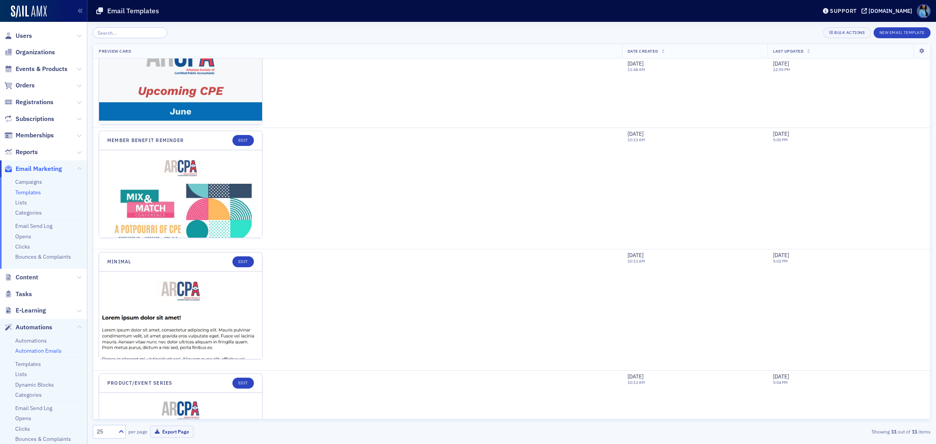
click at [34, 350] on link "Automation Emails" at bounding box center [38, 350] width 46 height 7
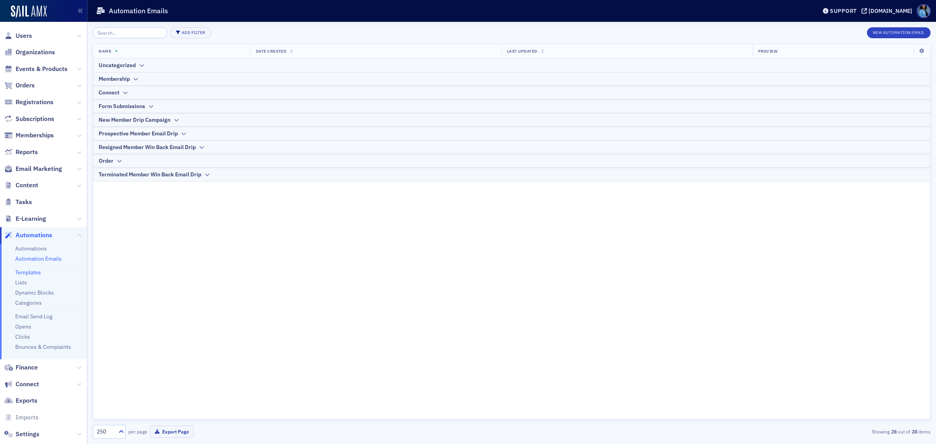
click at [34, 270] on link "Templates" at bounding box center [28, 272] width 26 height 7
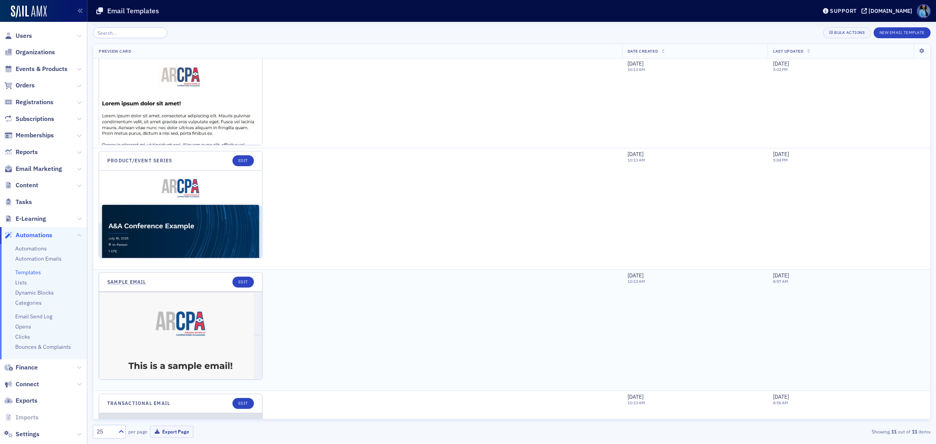
scroll to position [635, 0]
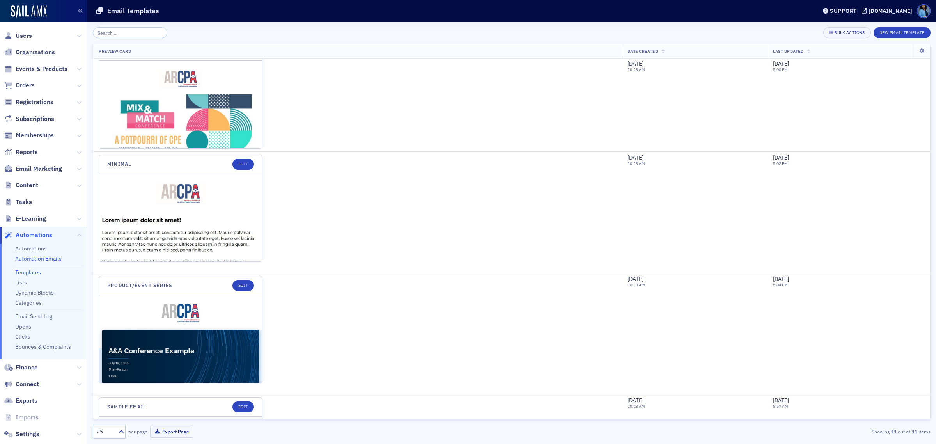
click at [52, 260] on link "Automation Emails" at bounding box center [38, 258] width 46 height 7
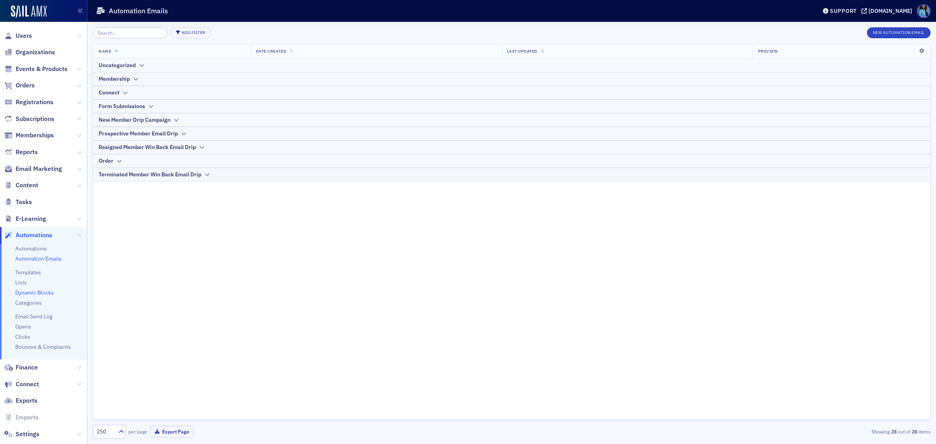
click at [48, 291] on link "Dynamic Blocks" at bounding box center [34, 292] width 39 height 7
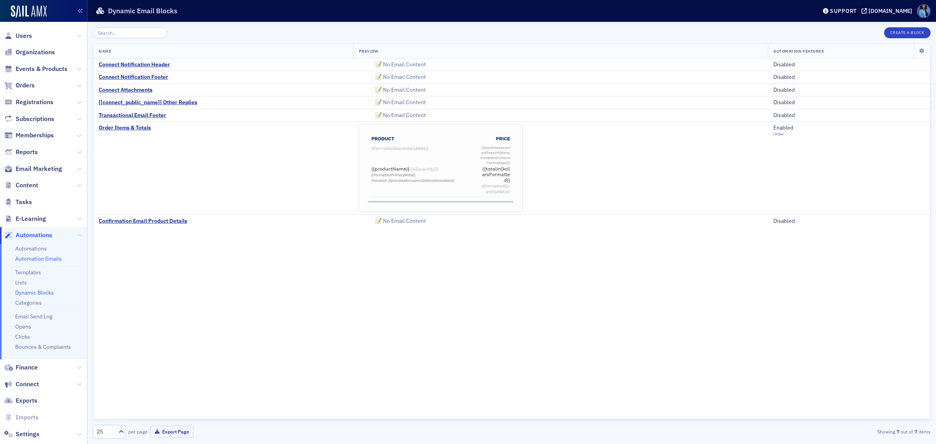
click at [39, 256] on link "Automation Emails" at bounding box center [38, 258] width 46 height 7
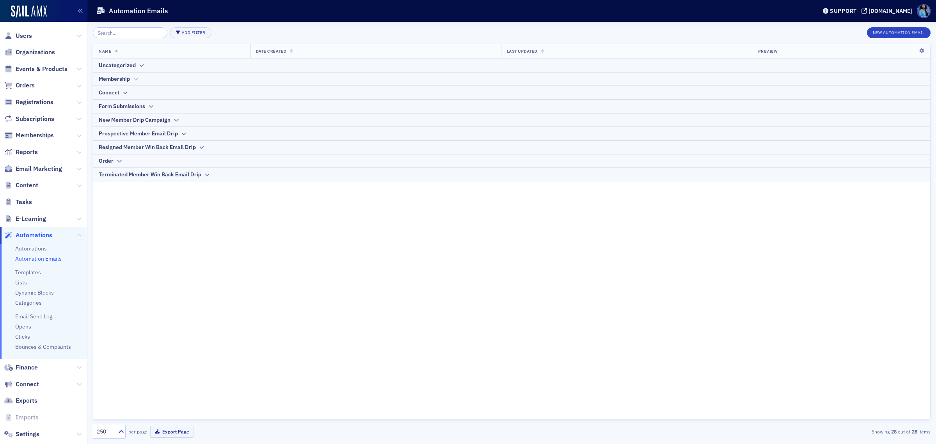
click at [133, 78] on icon at bounding box center [136, 79] width 6 height 5
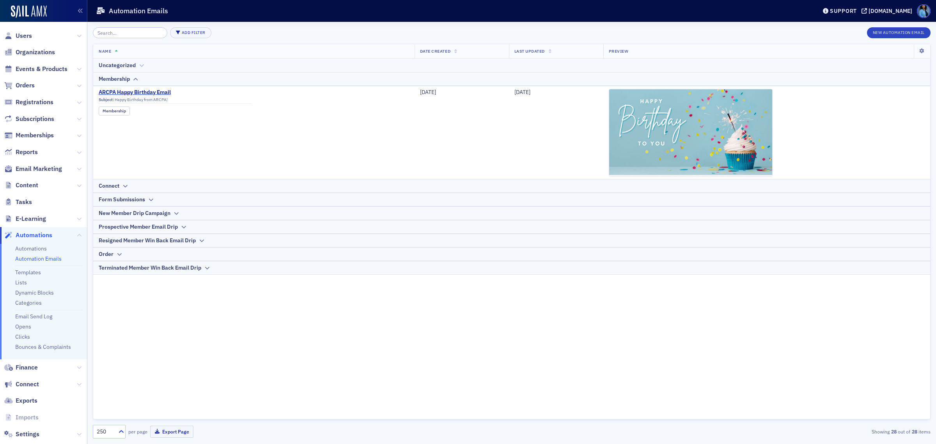
click at [137, 66] on div "Uncategorized" at bounding box center [512, 65] width 826 height 8
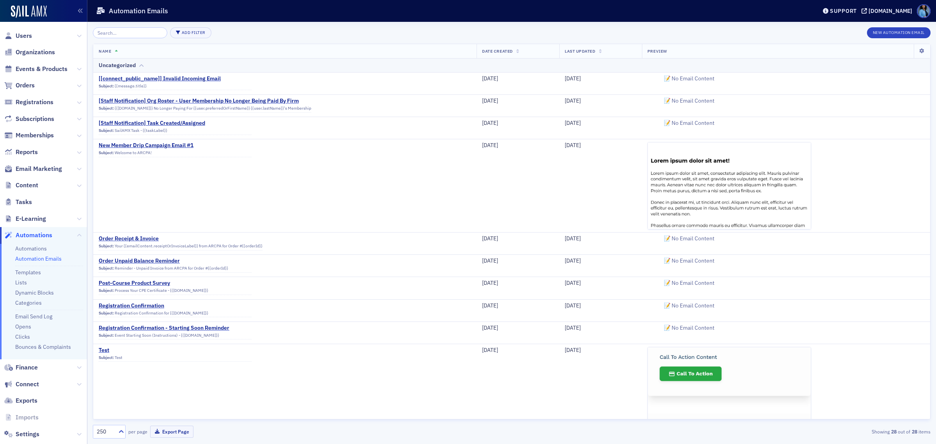
click at [138, 64] on icon at bounding box center [141, 65] width 6 height 5
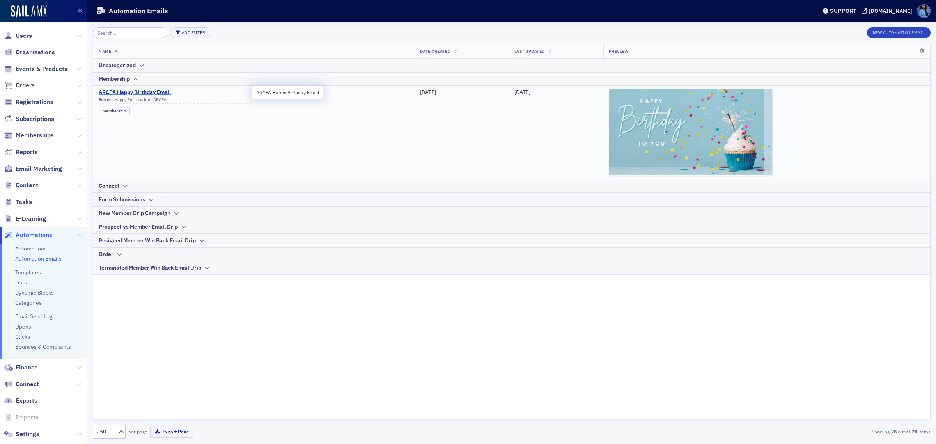
click at [151, 94] on span "ARCPA Happy Birthday Email" at bounding box center [175, 92] width 153 height 7
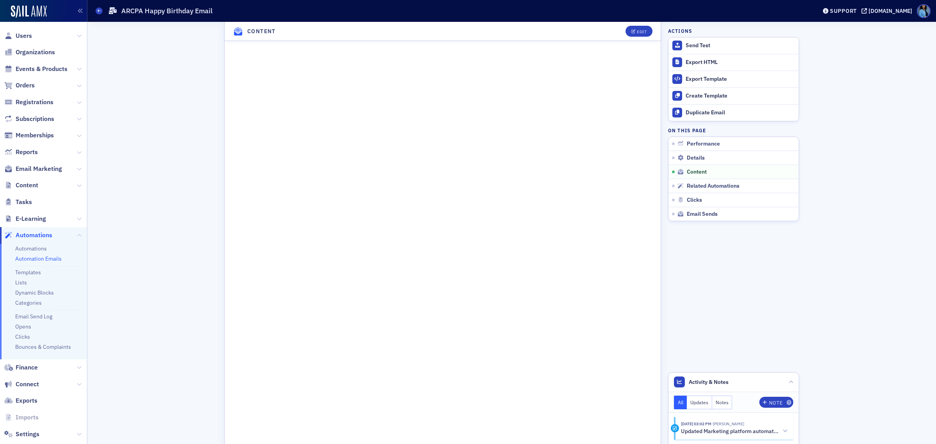
scroll to position [341, 0]
click at [632, 49] on icon "button" at bounding box center [634, 48] width 5 height 4
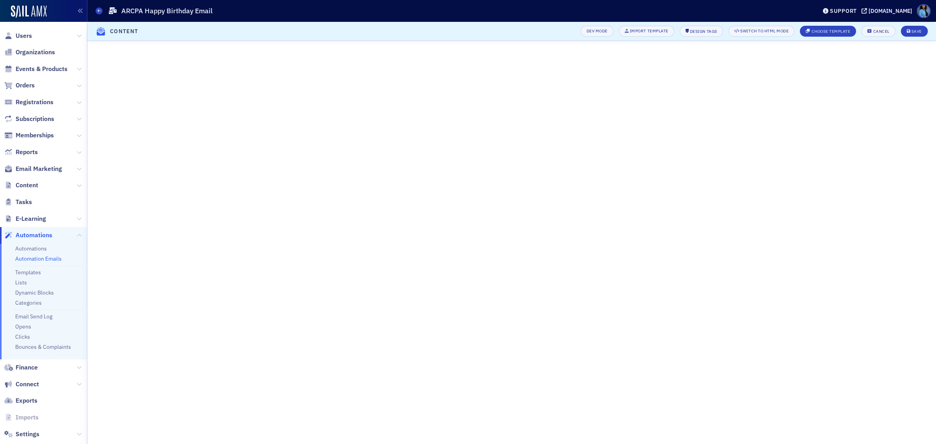
scroll to position [61, 0]
click at [913, 29] on div "Save" at bounding box center [917, 31] width 11 height 4
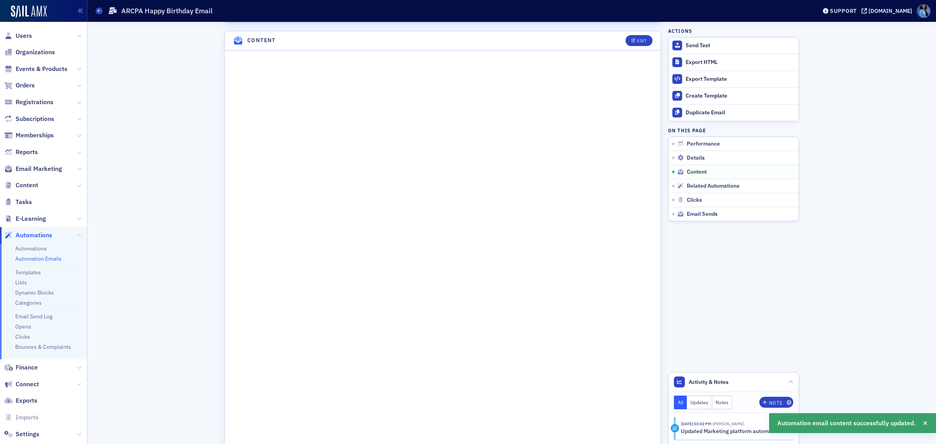
scroll to position [404, 0]
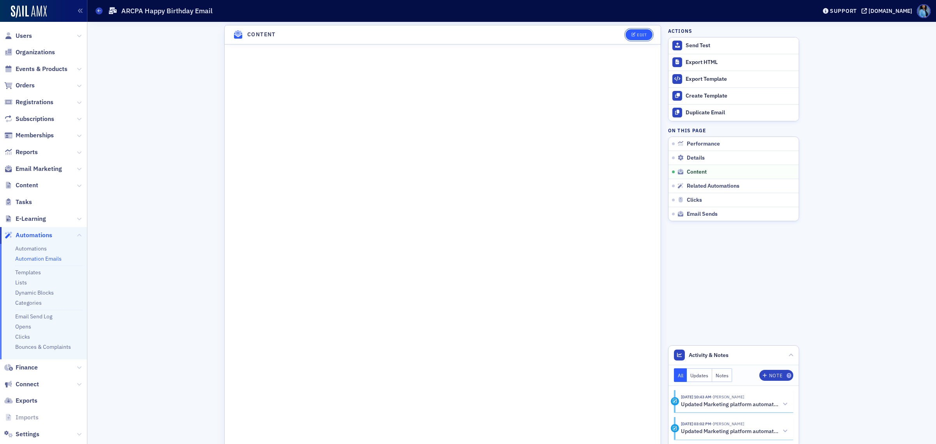
click at [641, 33] on div "Edit" at bounding box center [642, 35] width 10 height 4
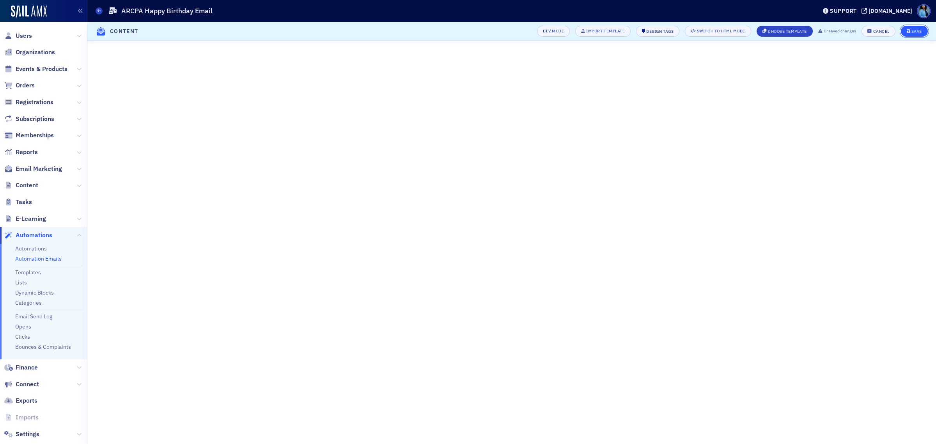
click at [916, 30] on div "Save" at bounding box center [917, 31] width 11 height 4
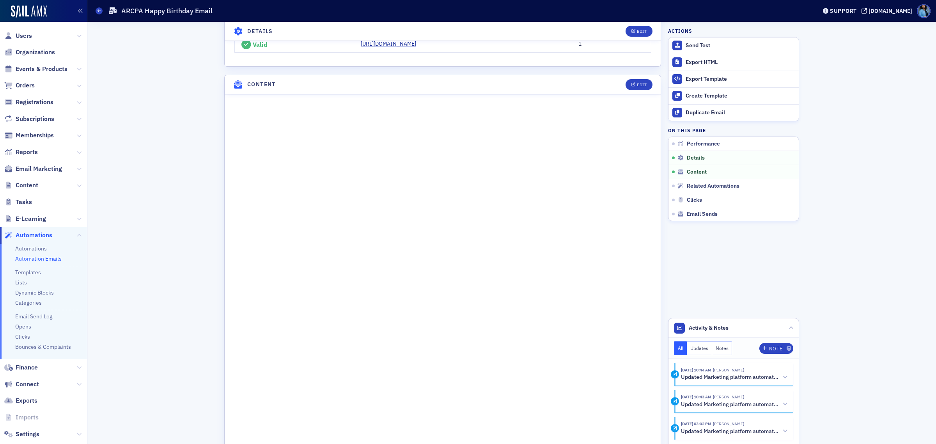
scroll to position [355, 0]
click at [632, 86] on button "Edit" at bounding box center [639, 83] width 27 height 11
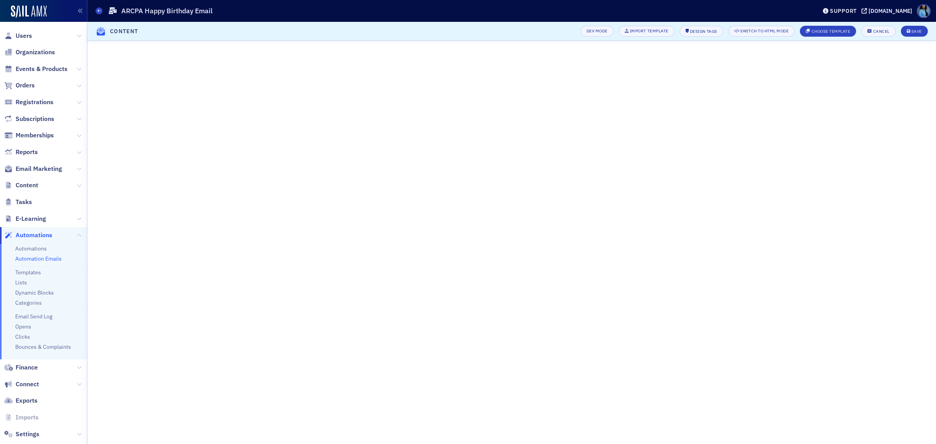
scroll to position [111, 0]
click at [915, 31] on div "Save" at bounding box center [917, 31] width 11 height 4
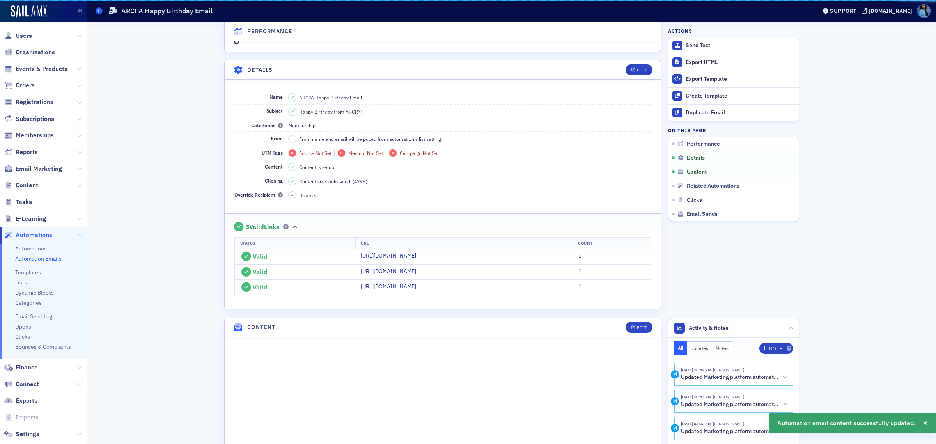
scroll to position [404, 0]
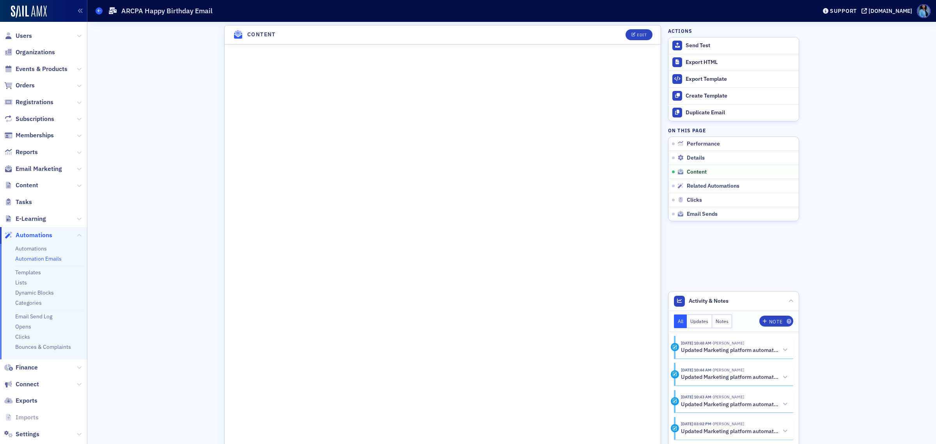
click at [98, 12] on icon at bounding box center [99, 11] width 3 height 4
